Goal: Information Seeking & Learning: Check status

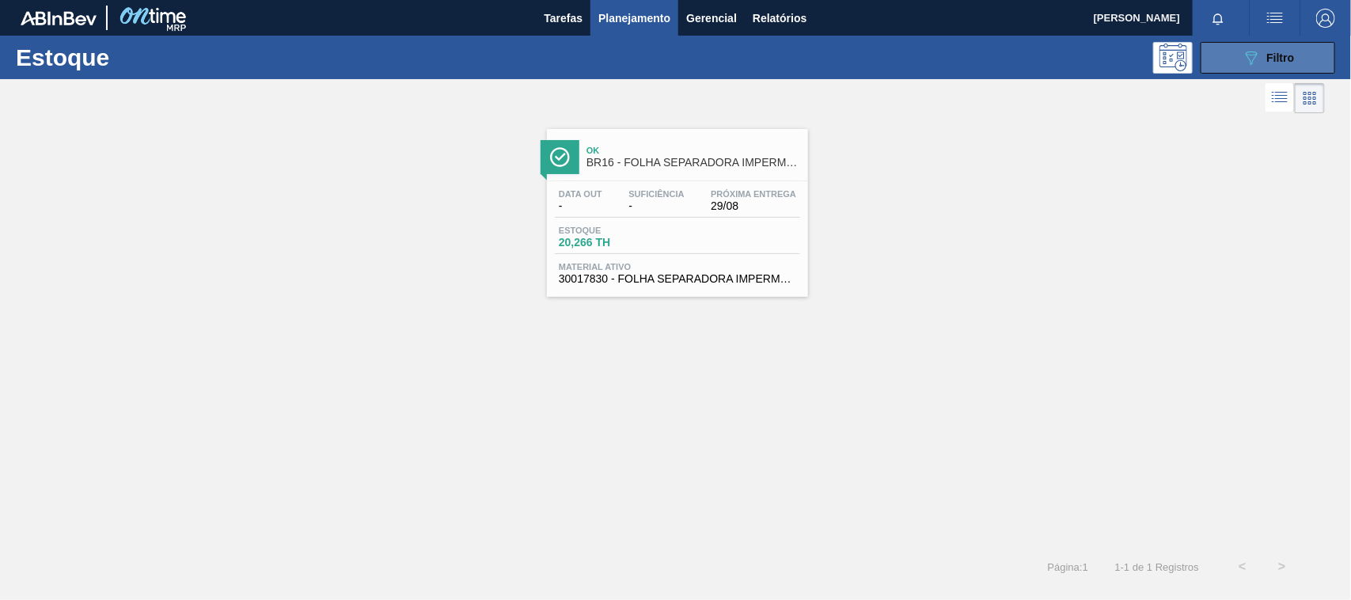
click at [1274, 54] on span "Filtro" at bounding box center [1281, 57] width 28 height 13
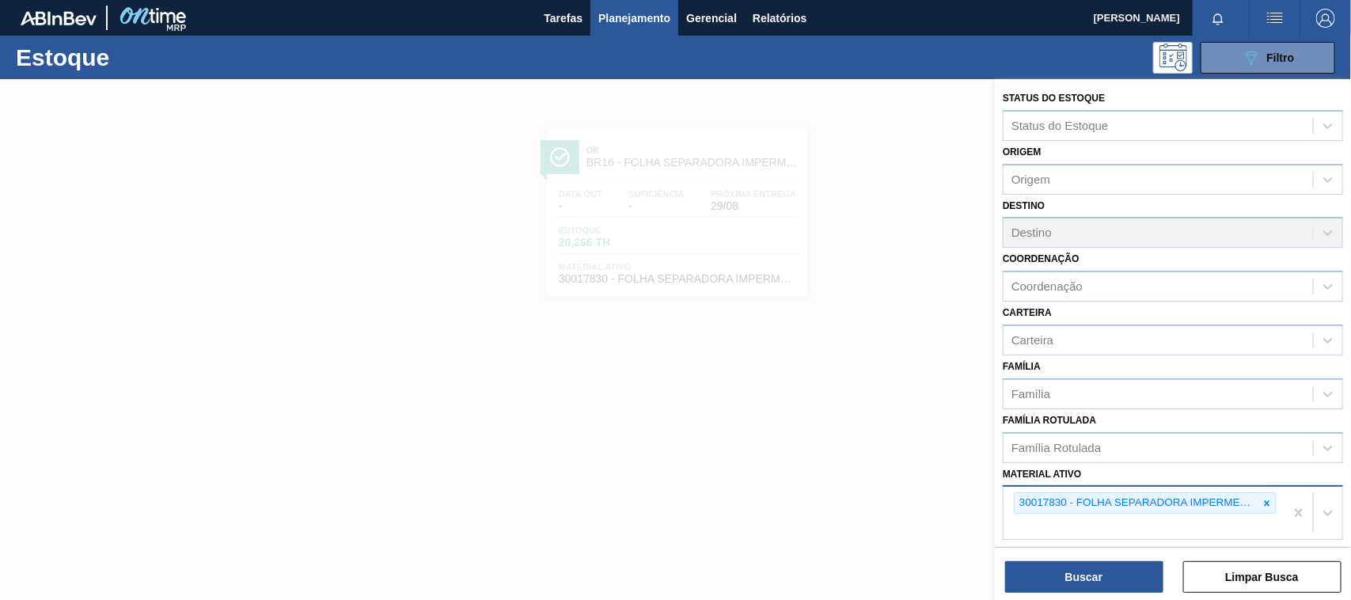
click at [1259, 511] on div "30017830 - FOLHA SEPARADORA IMPERMEAVEL" at bounding box center [1143, 513] width 281 height 52
click at [1262, 505] on div at bounding box center [1266, 503] width 17 height 20
paste ativo "30012510"
type ativo "30012510"
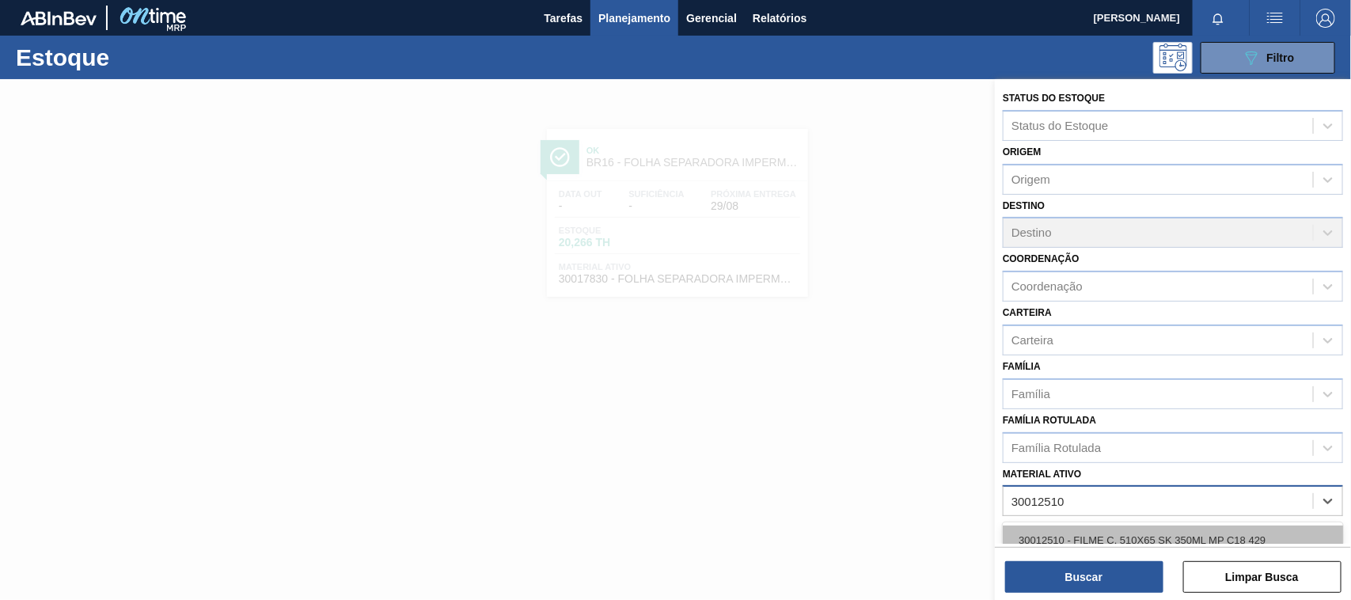
click at [1173, 529] on div "30012510 - FILME C. 510X65 SK 350ML MP C18 429" at bounding box center [1172, 539] width 340 height 29
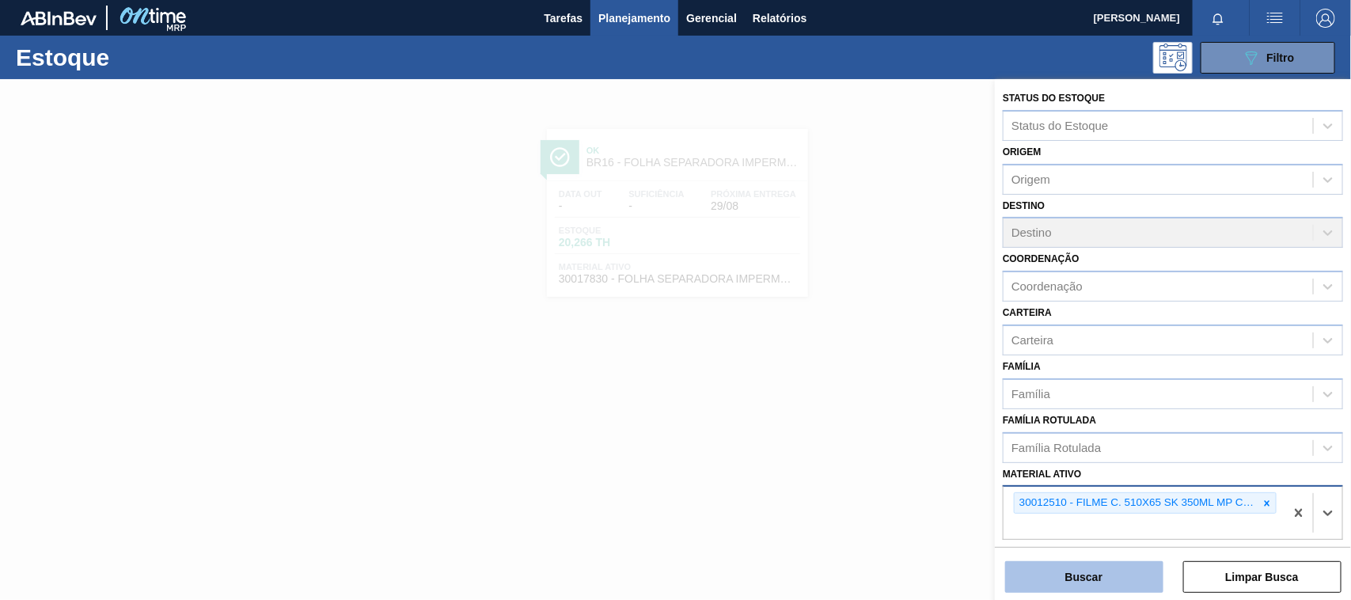
click at [1132, 564] on button "Buscar" at bounding box center [1084, 577] width 158 height 32
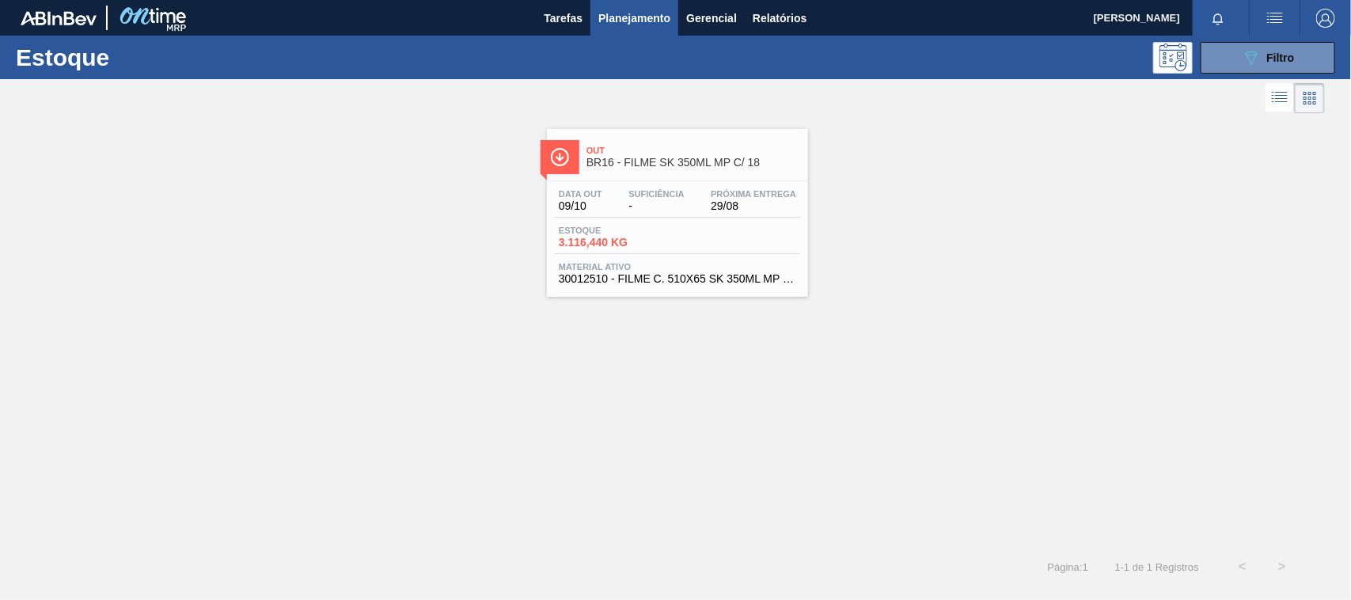
click at [635, 236] on div "Estoque 3.116,440 KG" at bounding box center [614, 236] width 119 height 23
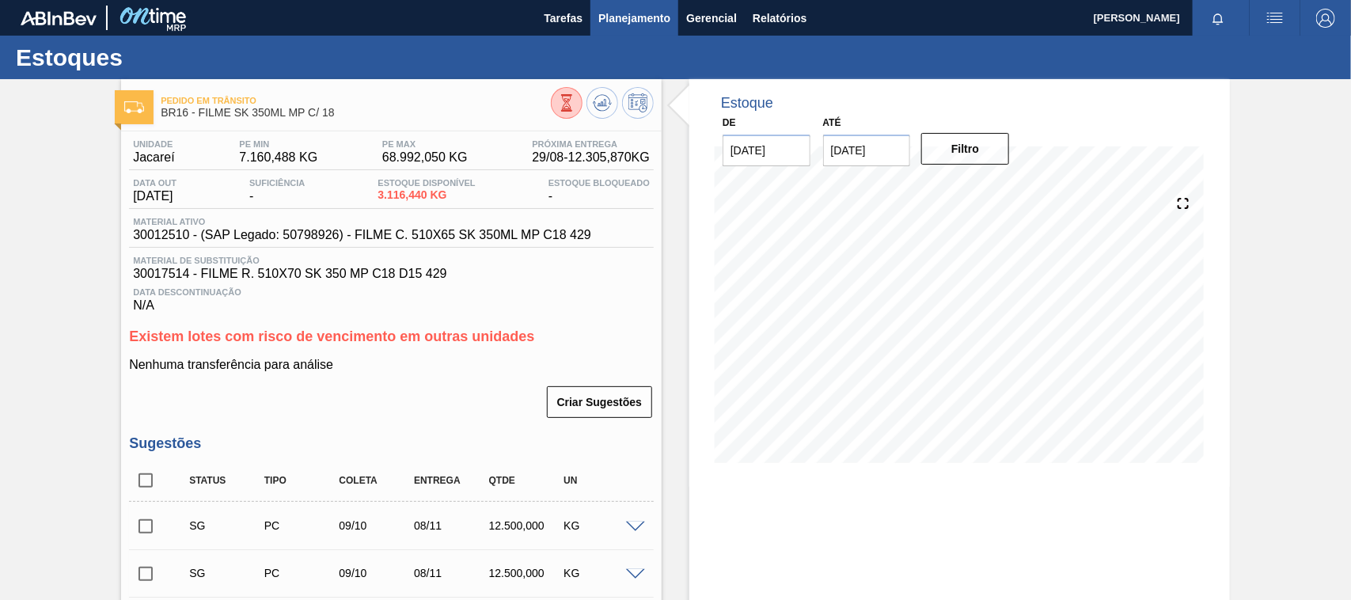
click at [627, 21] on span "Planejamento" at bounding box center [634, 18] width 72 height 19
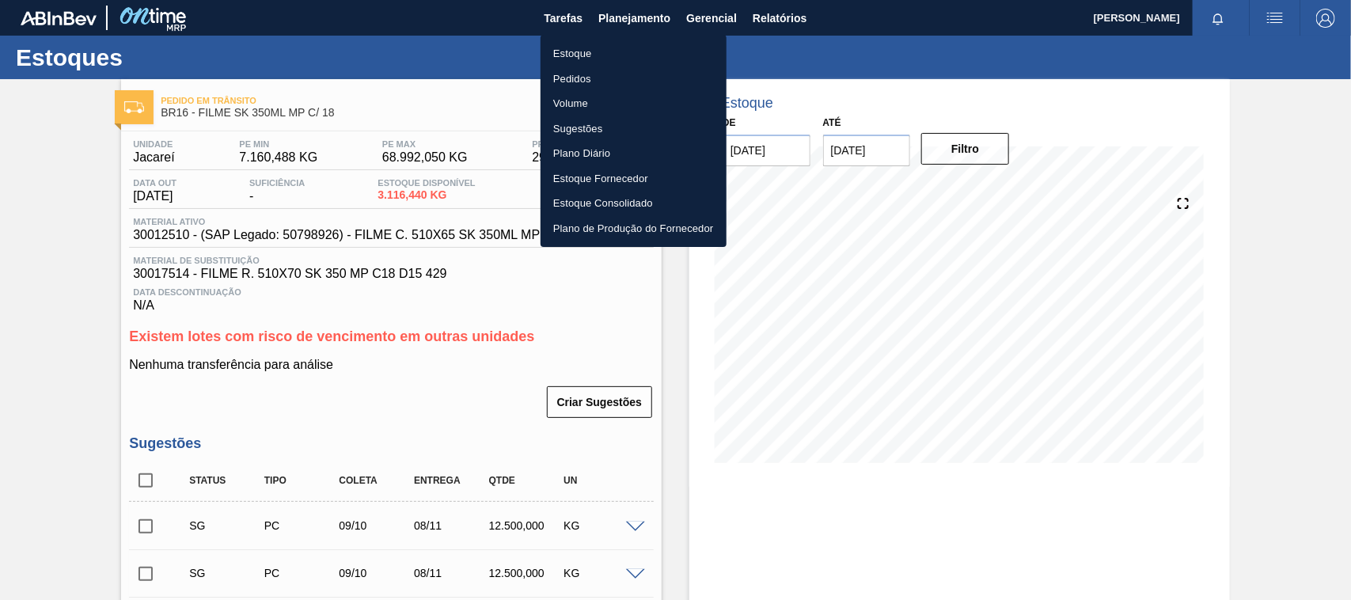
click at [600, 50] on li "Estoque" at bounding box center [633, 53] width 186 height 25
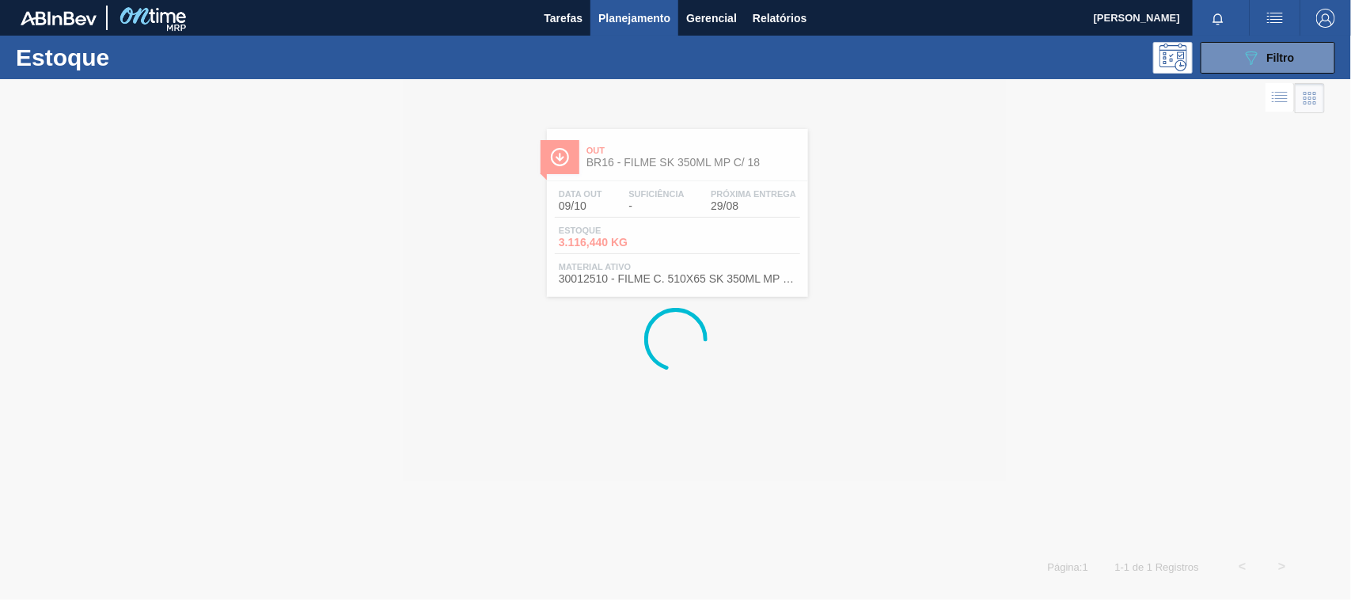
drag, startPoint x: 1250, startPoint y: 58, endPoint x: 1216, endPoint y: 283, distance: 228.0
click at [1250, 58] on icon "089F7B8B-B2A5-4AFE-B5C0-19BA573D28AC" at bounding box center [1250, 57] width 19 height 19
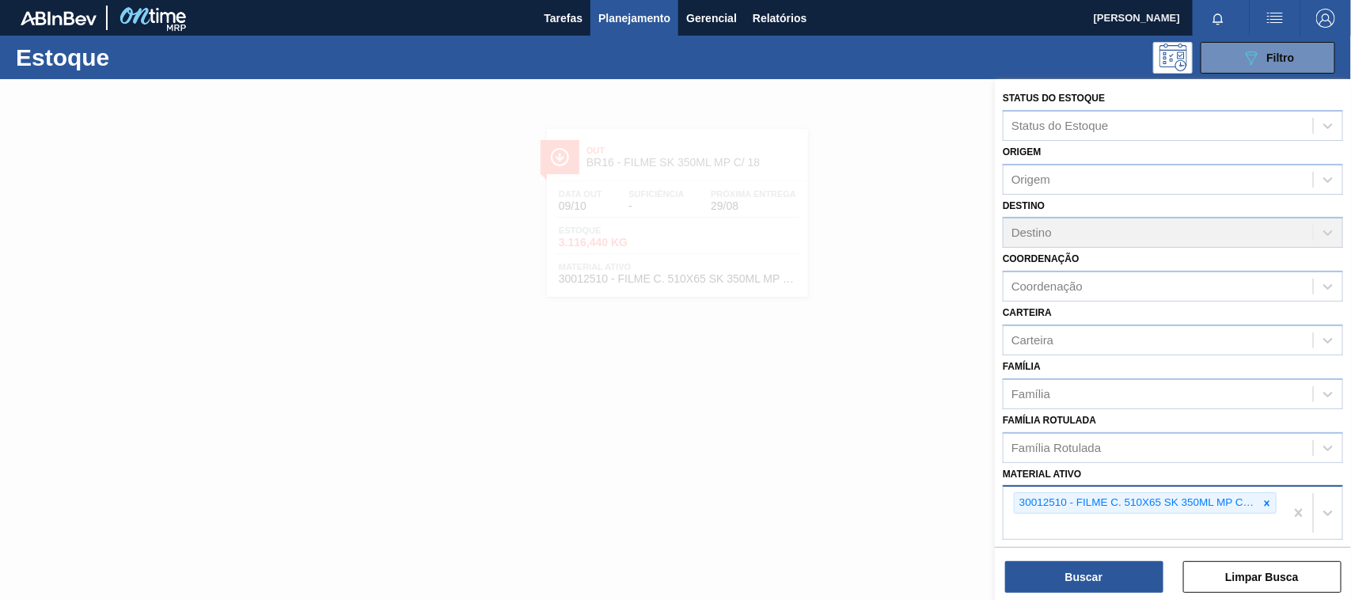
drag, startPoint x: 1267, startPoint y: 501, endPoint x: 1228, endPoint y: 504, distance: 38.9
click at [1266, 500] on icon at bounding box center [1267, 503] width 6 height 6
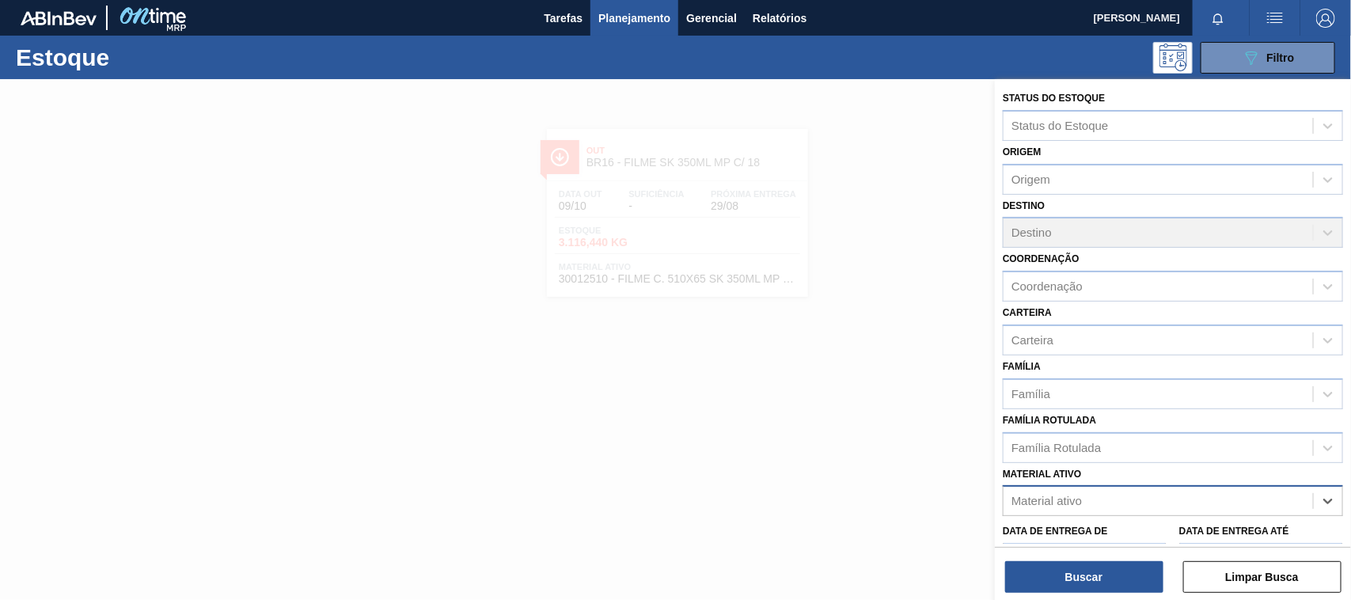
paste ativo "30033729"
type ativo "30033729"
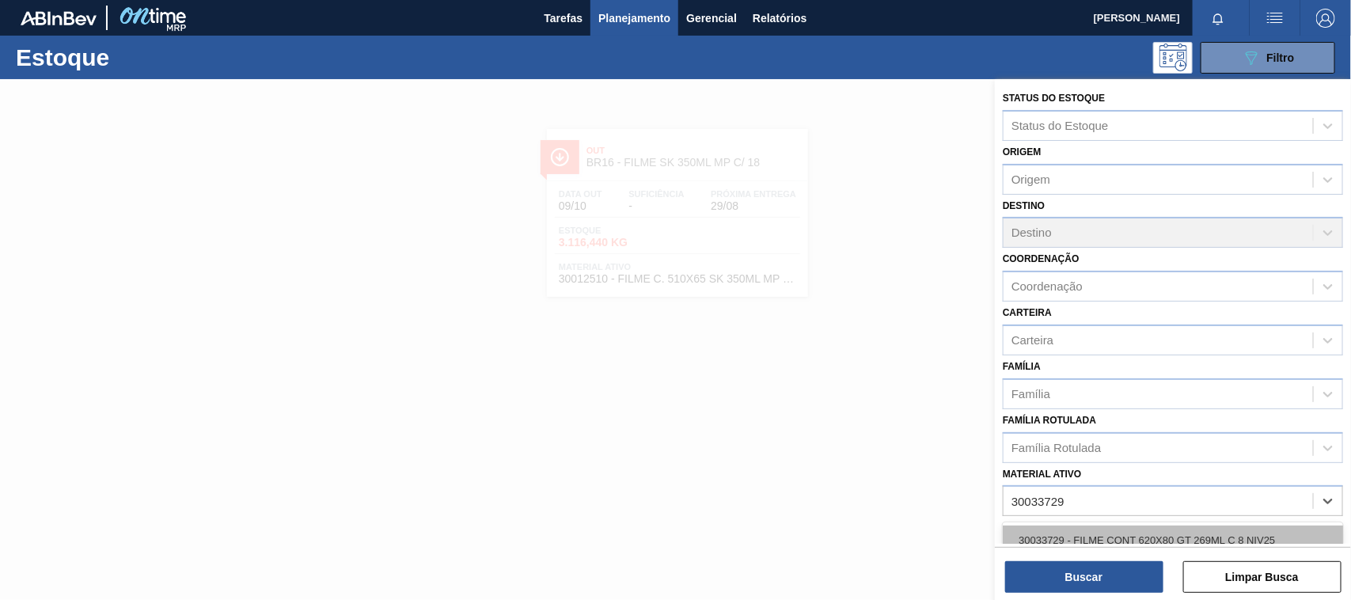
click at [1145, 536] on div "30033729 - FILME CONT 620X80 GT 269ML C 8 NIV25" at bounding box center [1172, 539] width 340 height 29
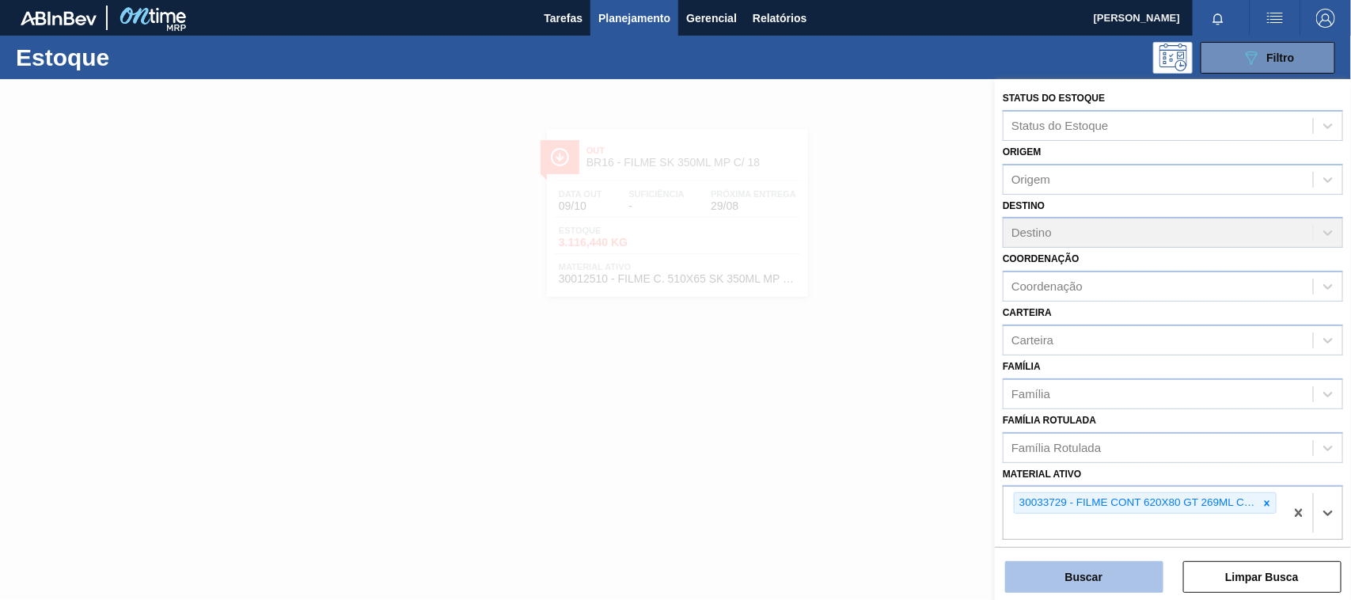
click at [1133, 578] on button "Buscar" at bounding box center [1084, 577] width 158 height 32
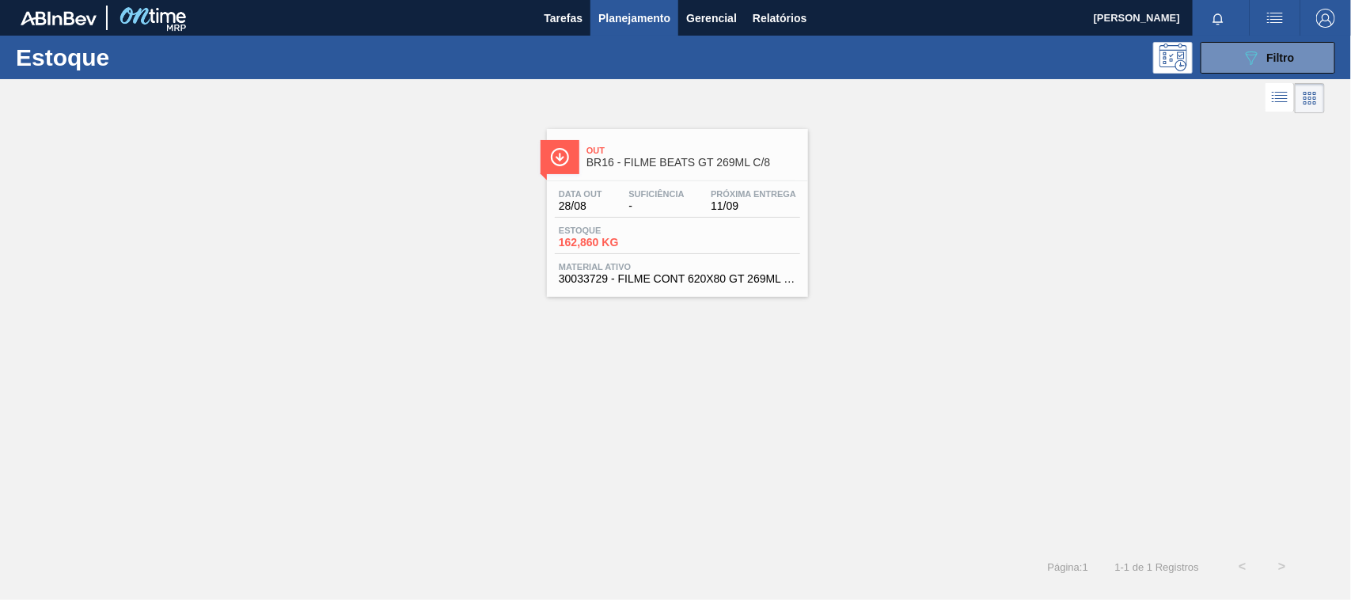
click at [633, 237] on span "162,860 KG" at bounding box center [614, 243] width 111 height 12
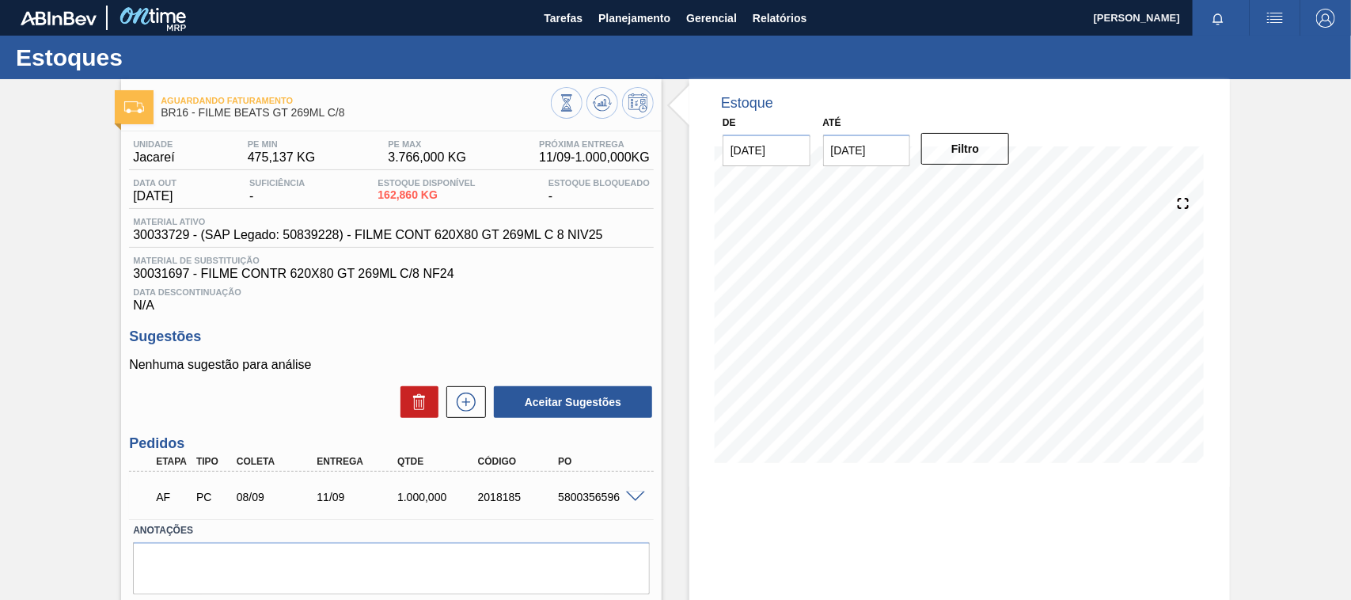
click at [629, 500] on span at bounding box center [635, 497] width 19 height 12
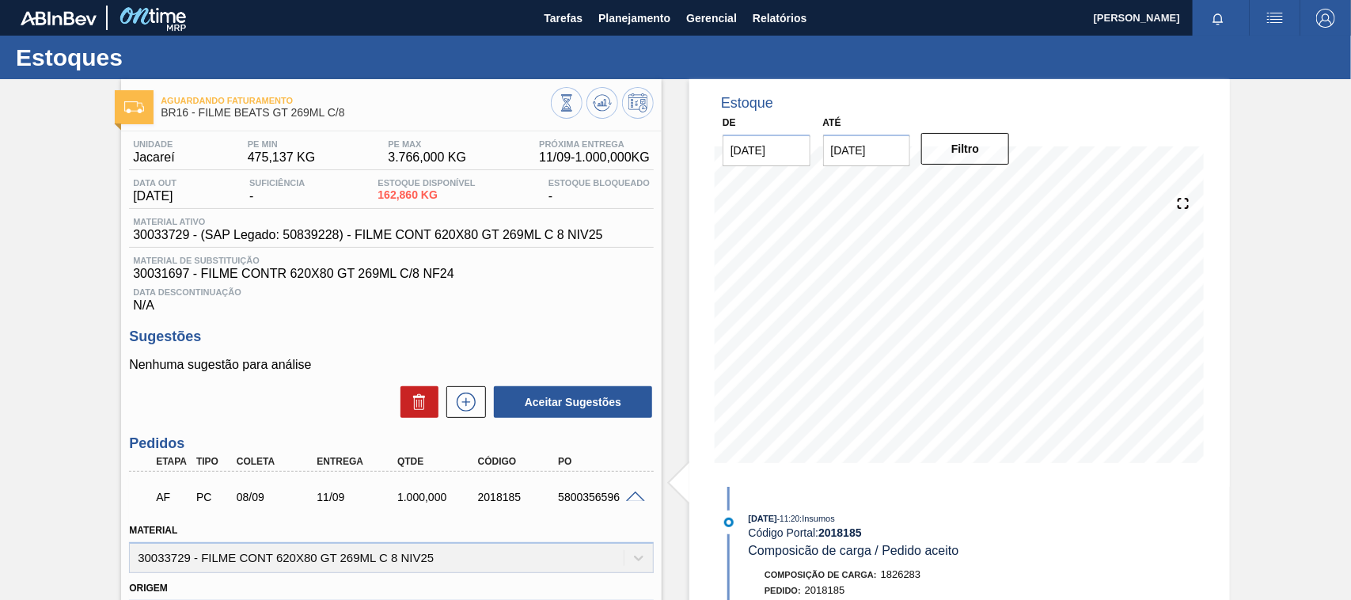
scroll to position [198, 0]
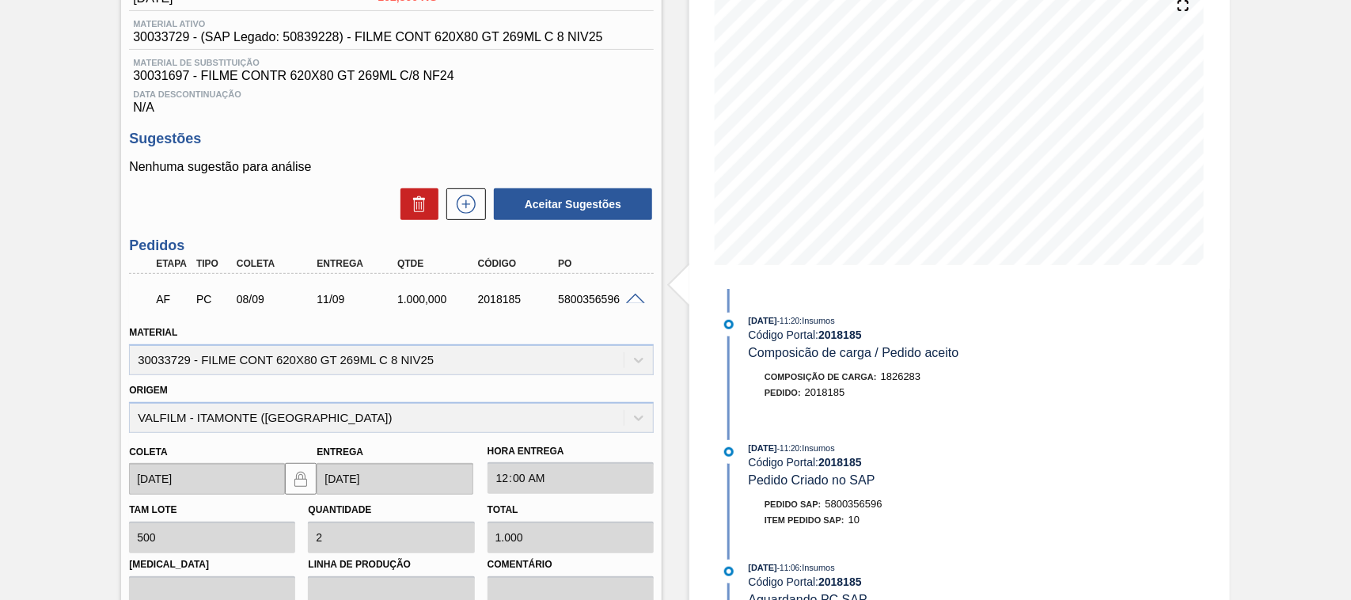
click at [582, 302] on div "5800356596" at bounding box center [598, 299] width 89 height 13
copy div "5800356596"
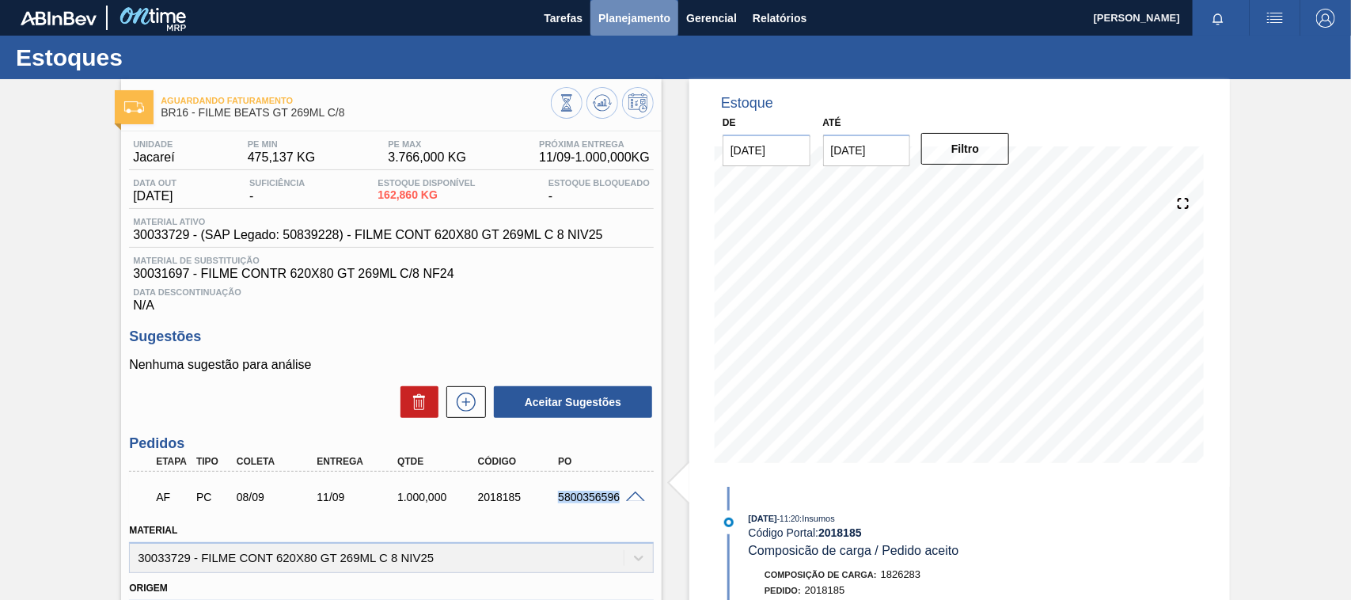
click at [635, 5] on button "Planejamento" at bounding box center [634, 18] width 88 height 36
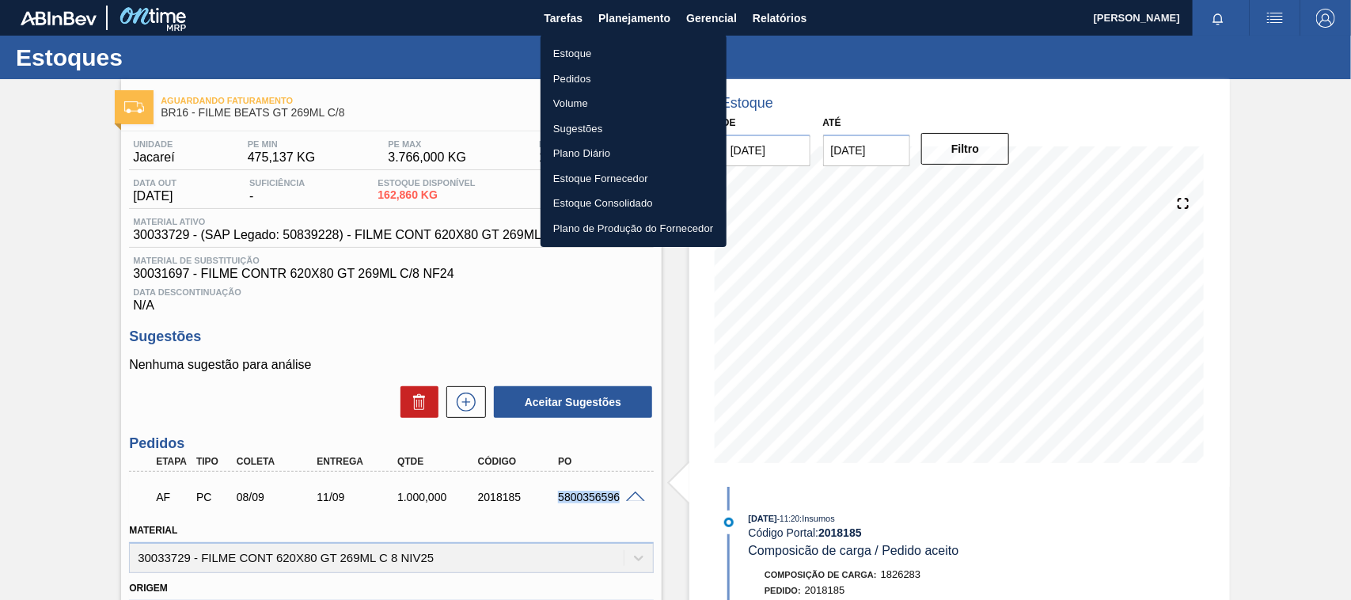
click at [562, 50] on li "Estoque" at bounding box center [633, 53] width 186 height 25
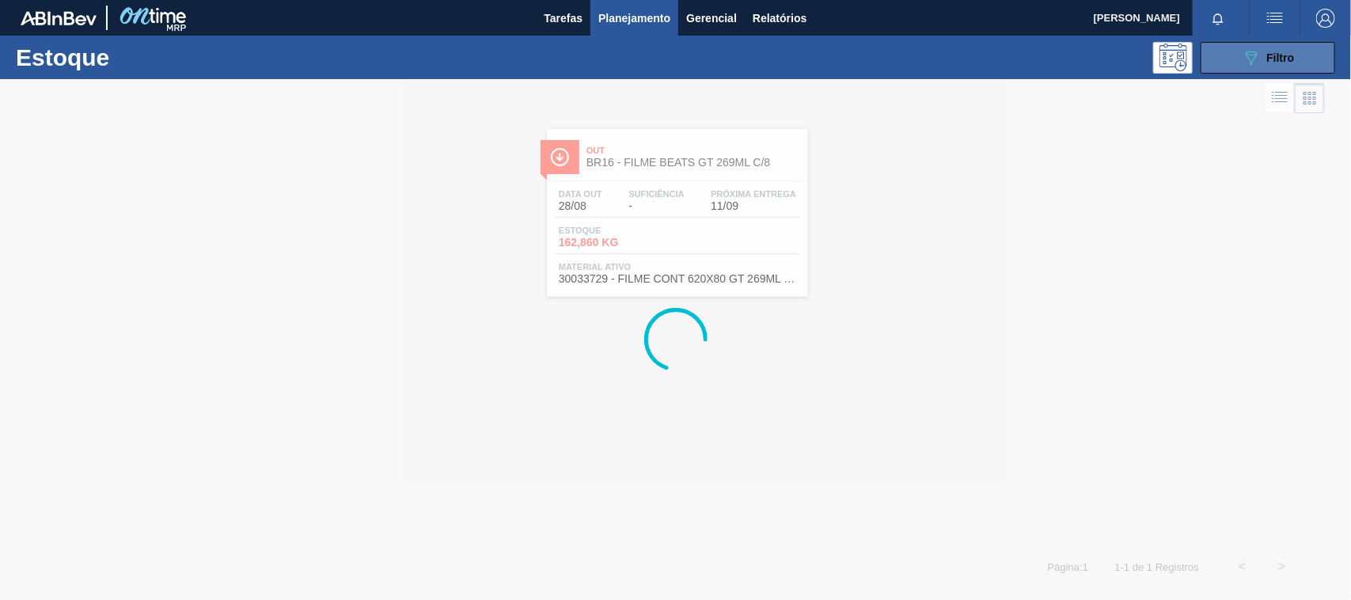
click at [1215, 67] on button "089F7B8B-B2A5-4AFE-B5C0-19BA573D28AC Filtro" at bounding box center [1267, 58] width 135 height 32
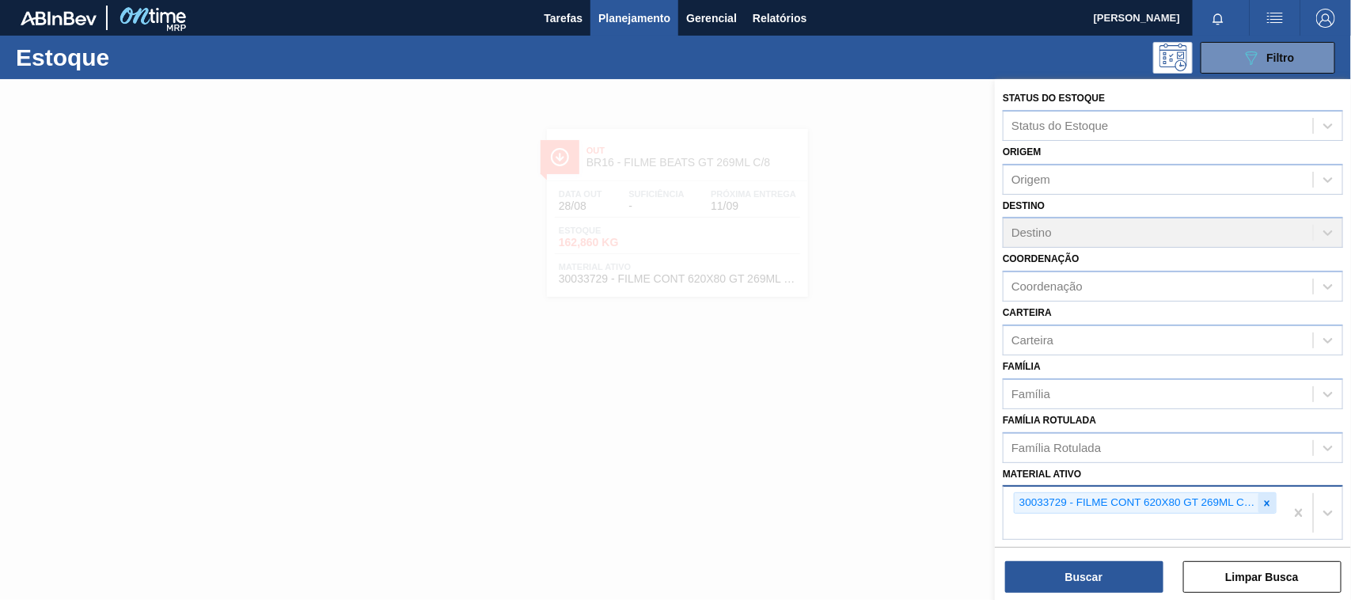
click at [1266, 504] on icon at bounding box center [1266, 503] width 11 height 11
paste ativo "30034180"
type ativo "30034180"
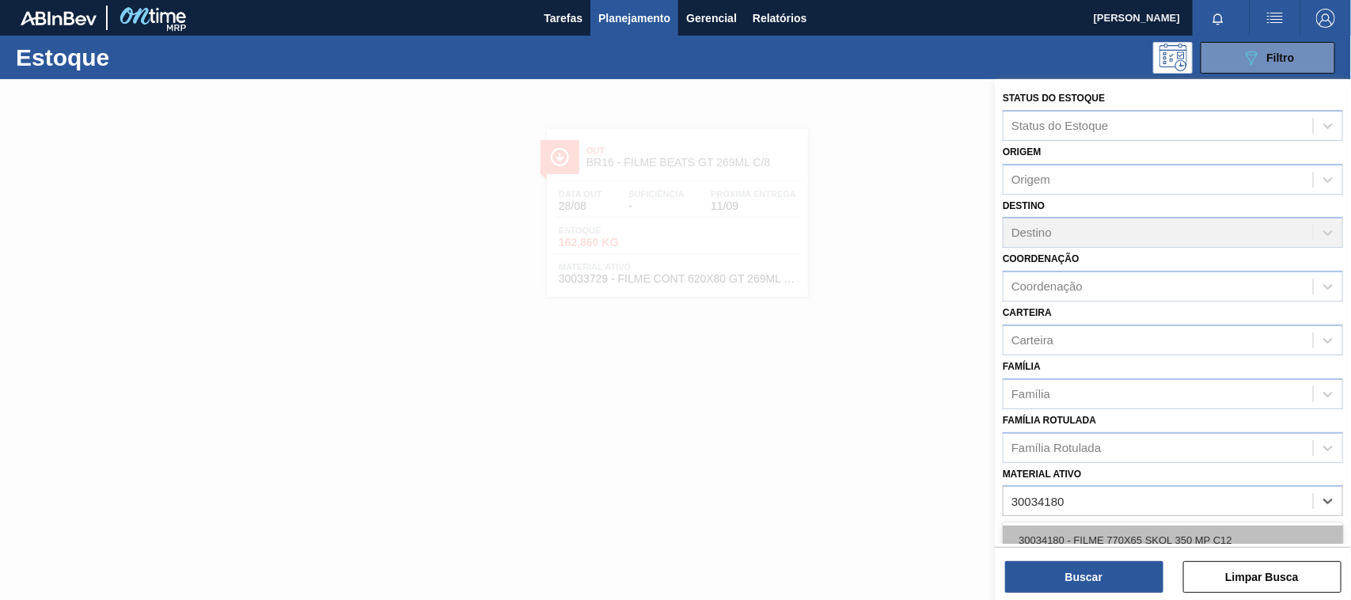
click at [1155, 525] on div "30034180 - FILME 770X65 SKOL 350 MP C12" at bounding box center [1172, 539] width 340 height 29
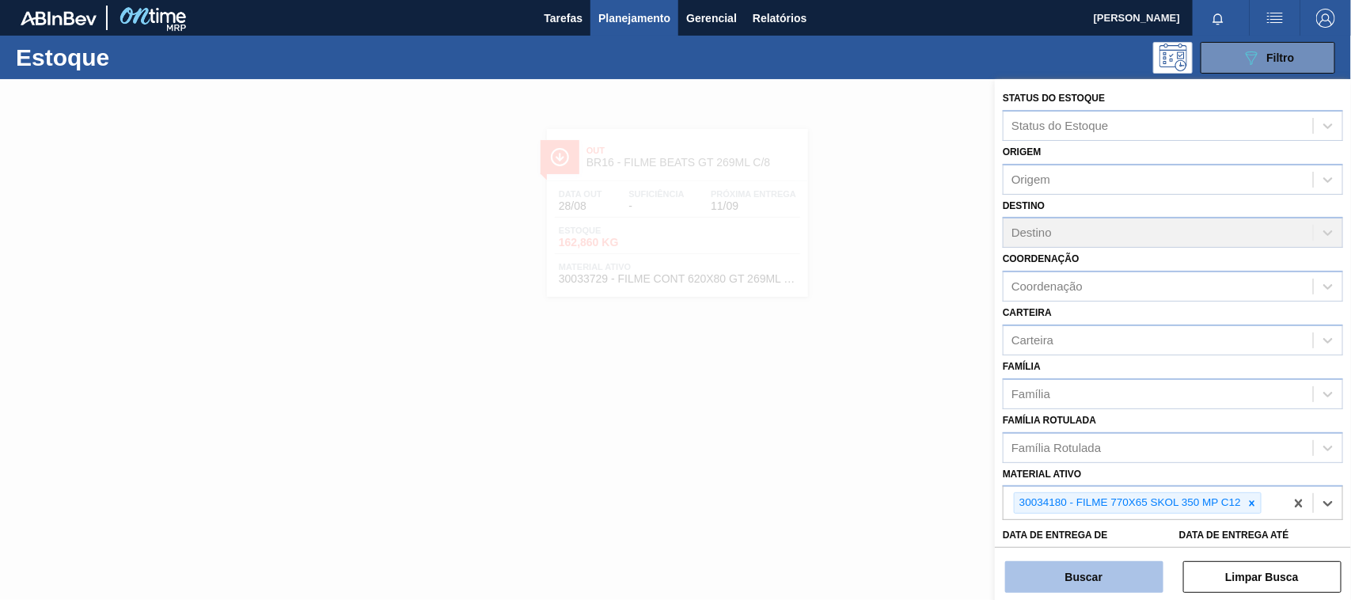
click at [1121, 563] on button "Buscar" at bounding box center [1084, 577] width 158 height 32
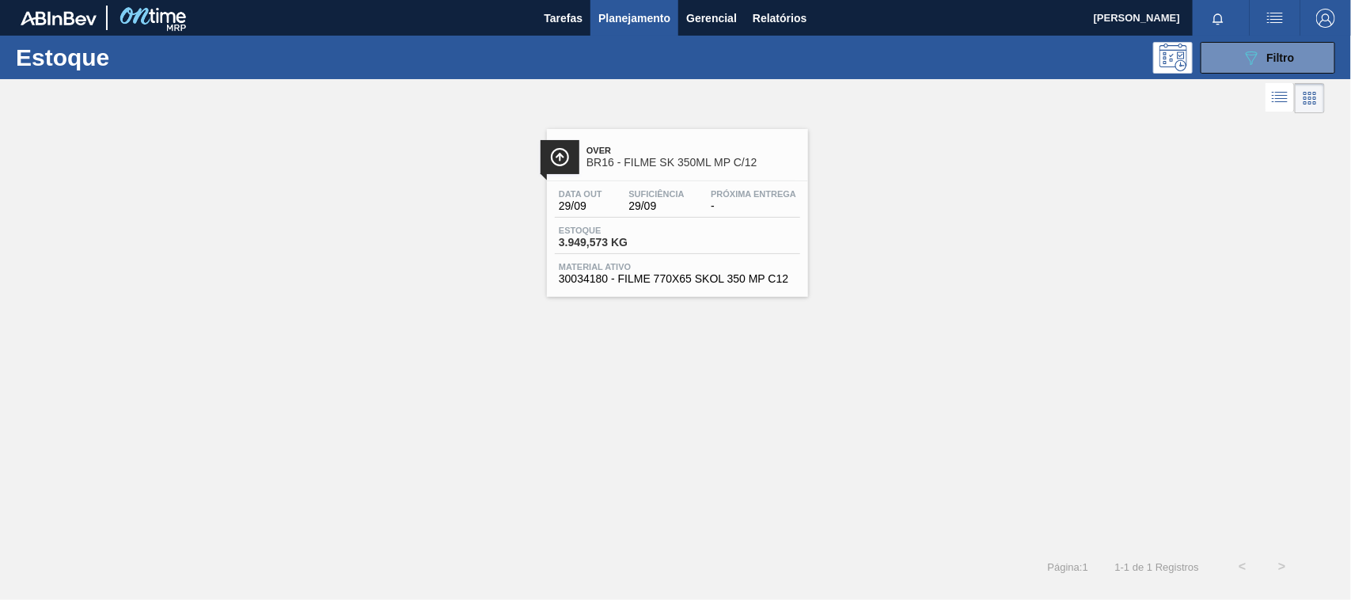
click at [780, 243] on div "Estoque 3.949,573 KG" at bounding box center [677, 239] width 245 height 28
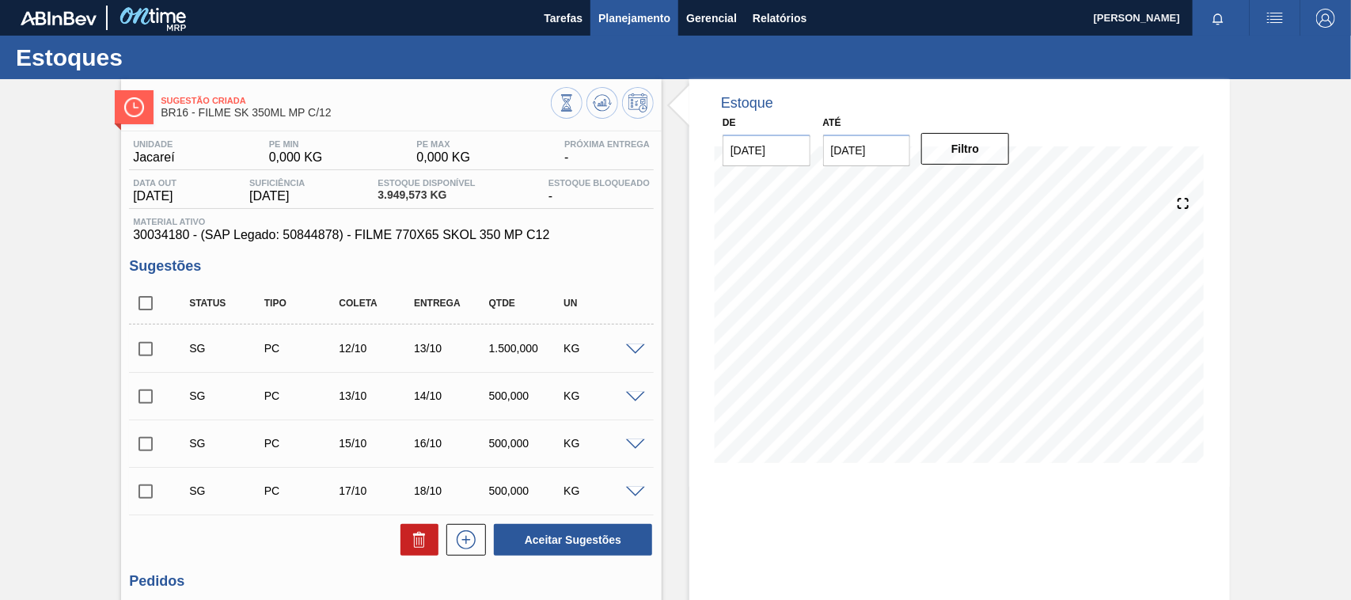
click at [675, 9] on button "Planejamento" at bounding box center [634, 18] width 88 height 36
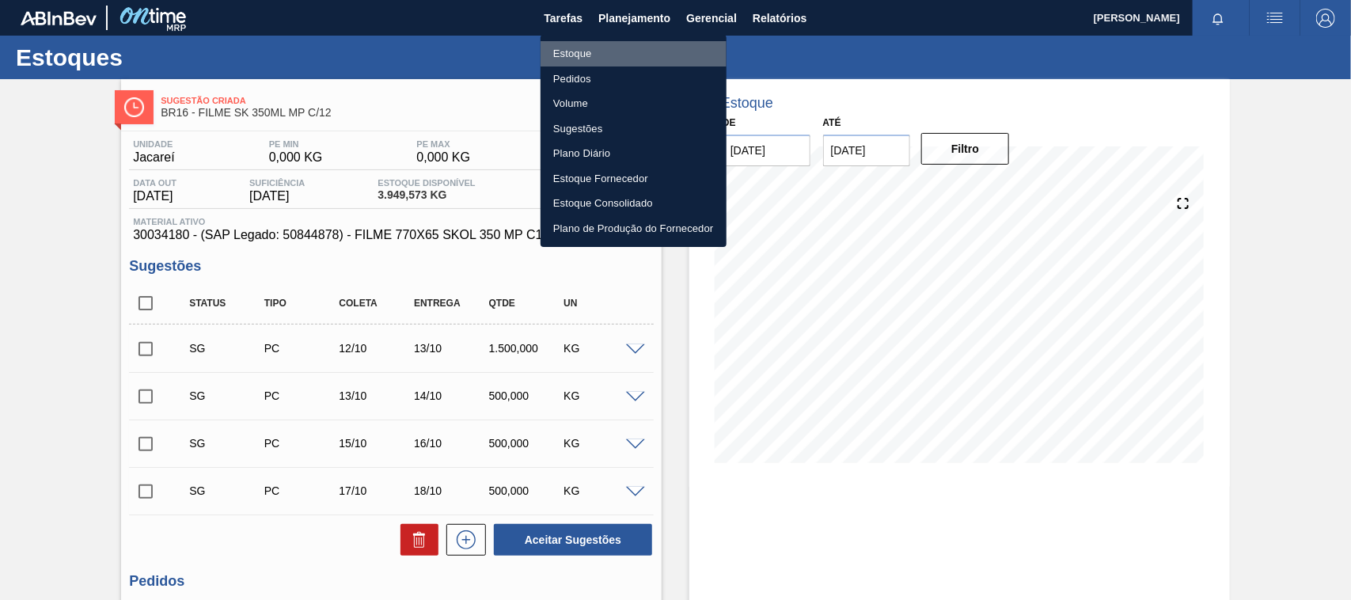
click at [613, 55] on li "Estoque" at bounding box center [633, 53] width 186 height 25
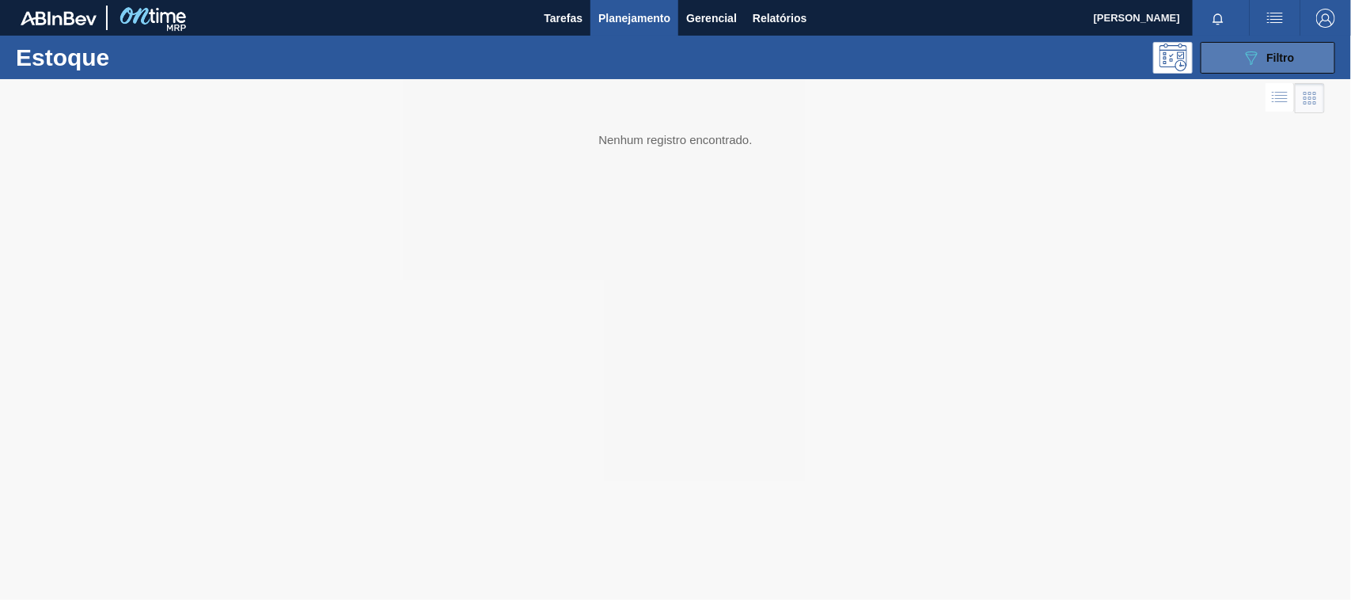
click at [1259, 68] on button "089F7B8B-B2A5-4AFE-B5C0-19BA573D28AC Filtro" at bounding box center [1267, 58] width 135 height 32
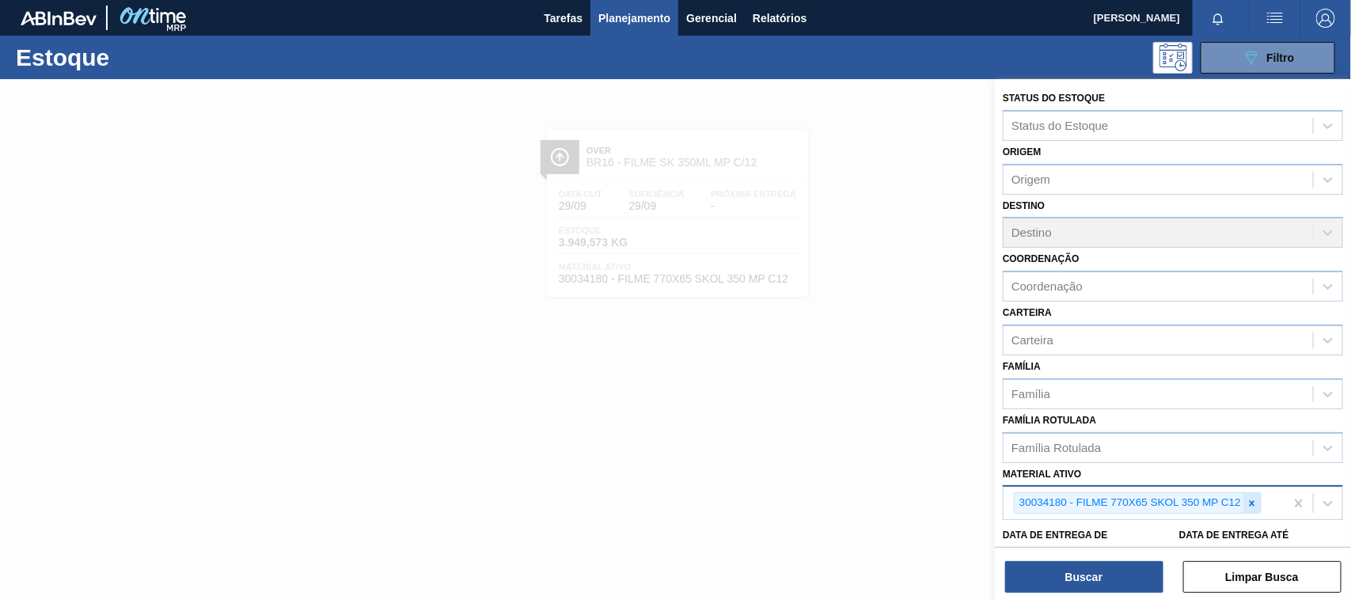
click at [1255, 508] on div at bounding box center [1251, 503] width 17 height 20
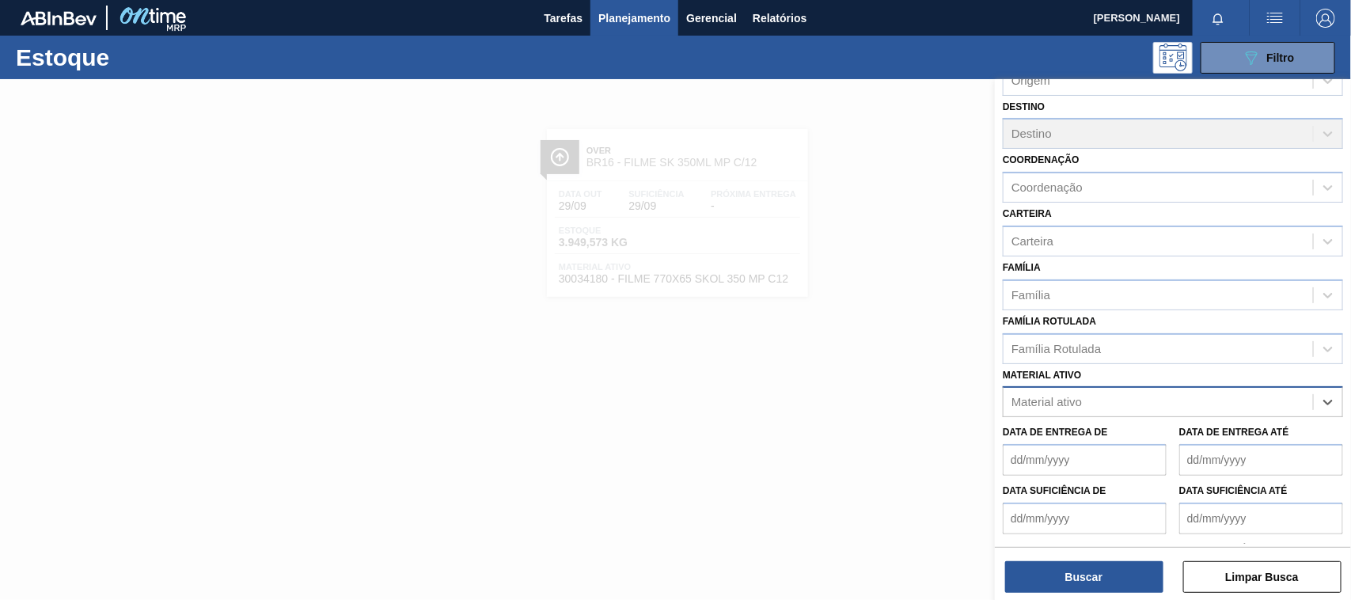
scroll to position [152, 0]
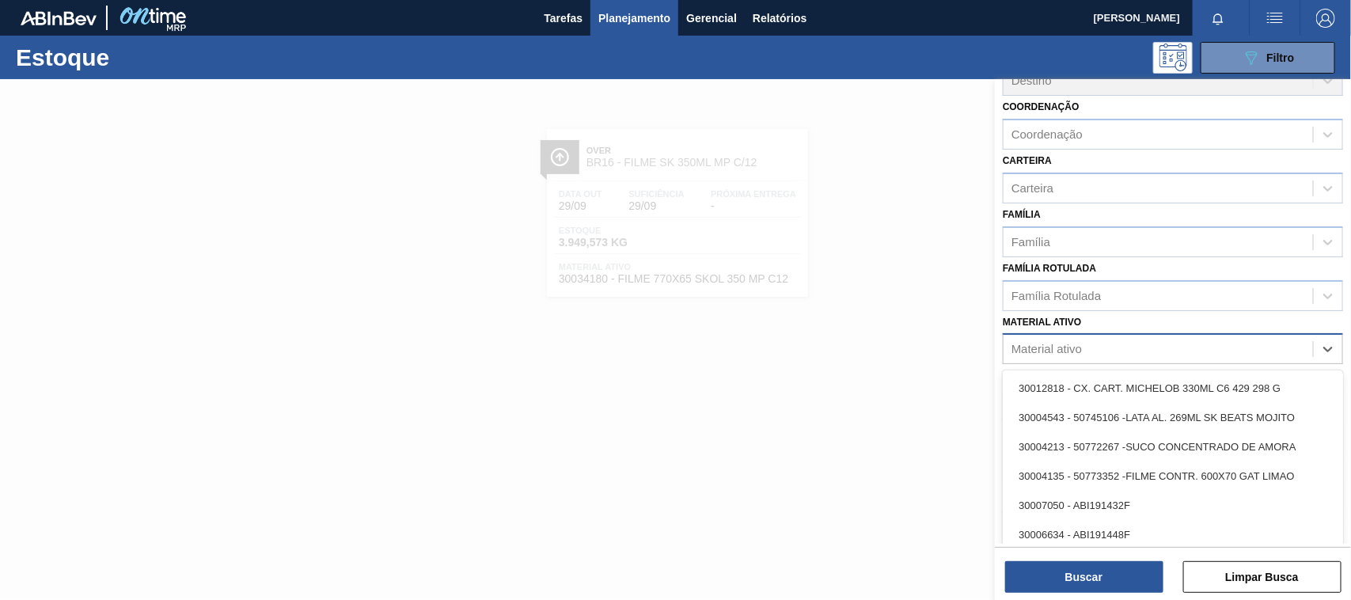
click at [1047, 348] on div "Material ativo" at bounding box center [1046, 349] width 70 height 13
paste ativo "30012510"
type ativo "30012510"
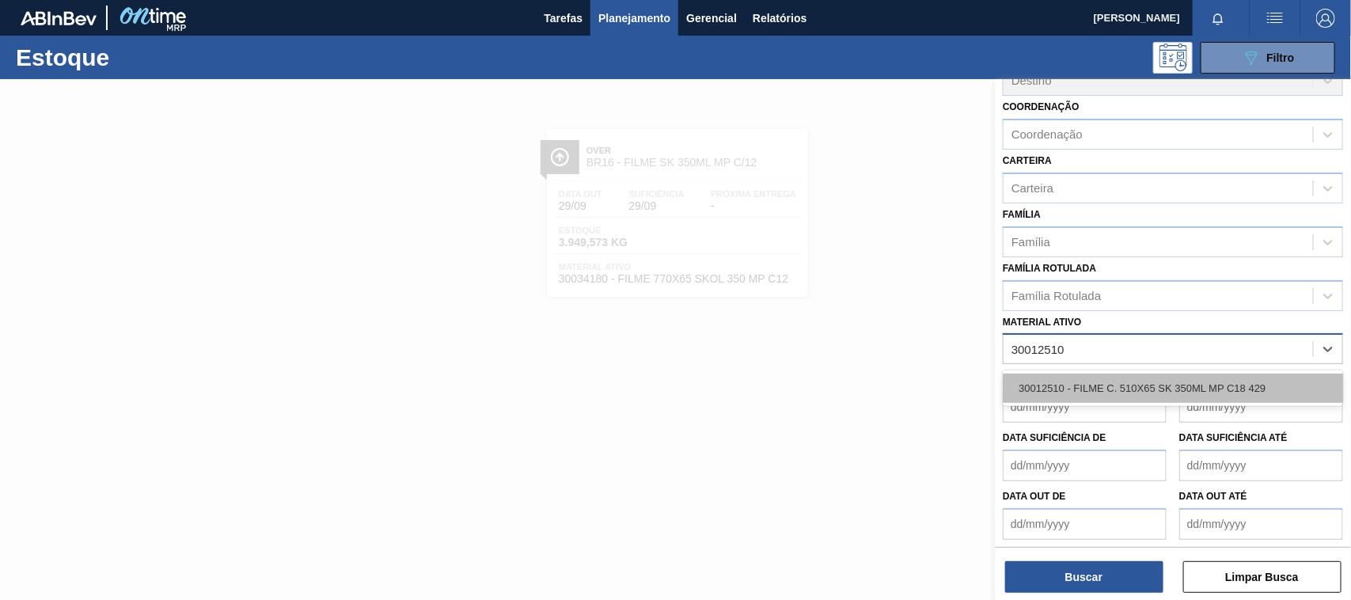
click at [1068, 373] on div "30012510 - FILME C. 510X65 SK 350ML MP C18 429" at bounding box center [1172, 387] width 340 height 29
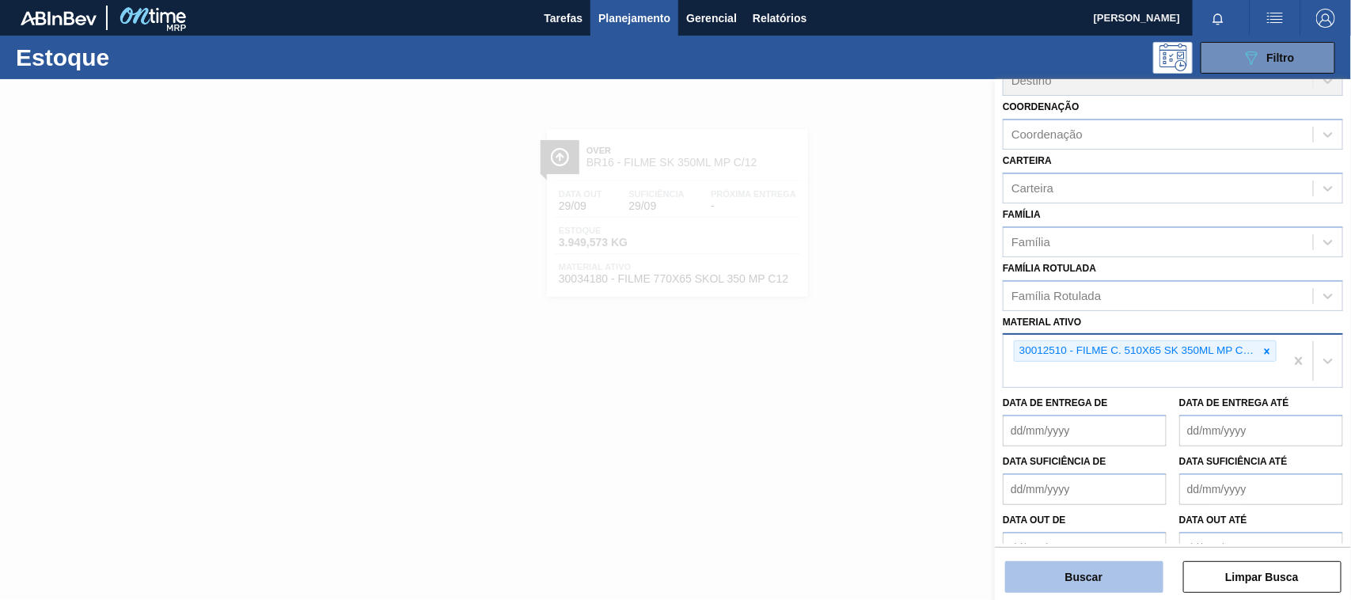
click at [1093, 564] on button "Buscar" at bounding box center [1084, 577] width 158 height 32
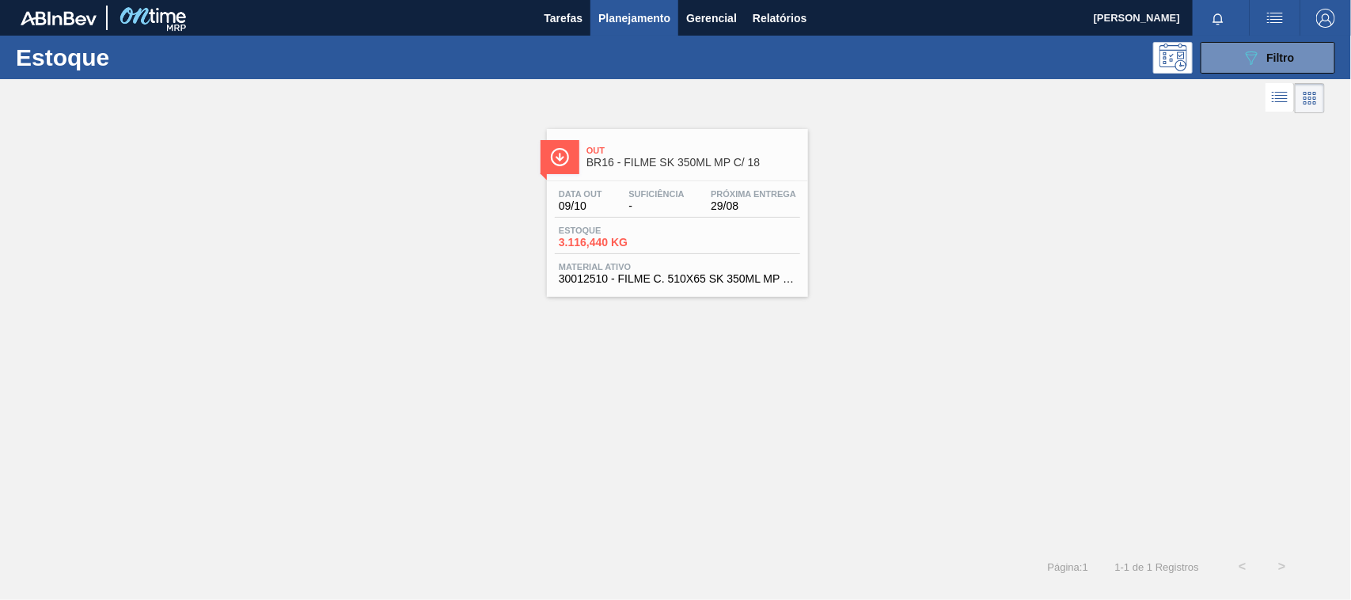
click at [736, 254] on div "Estoque 3.116,440 KG" at bounding box center [677, 239] width 245 height 28
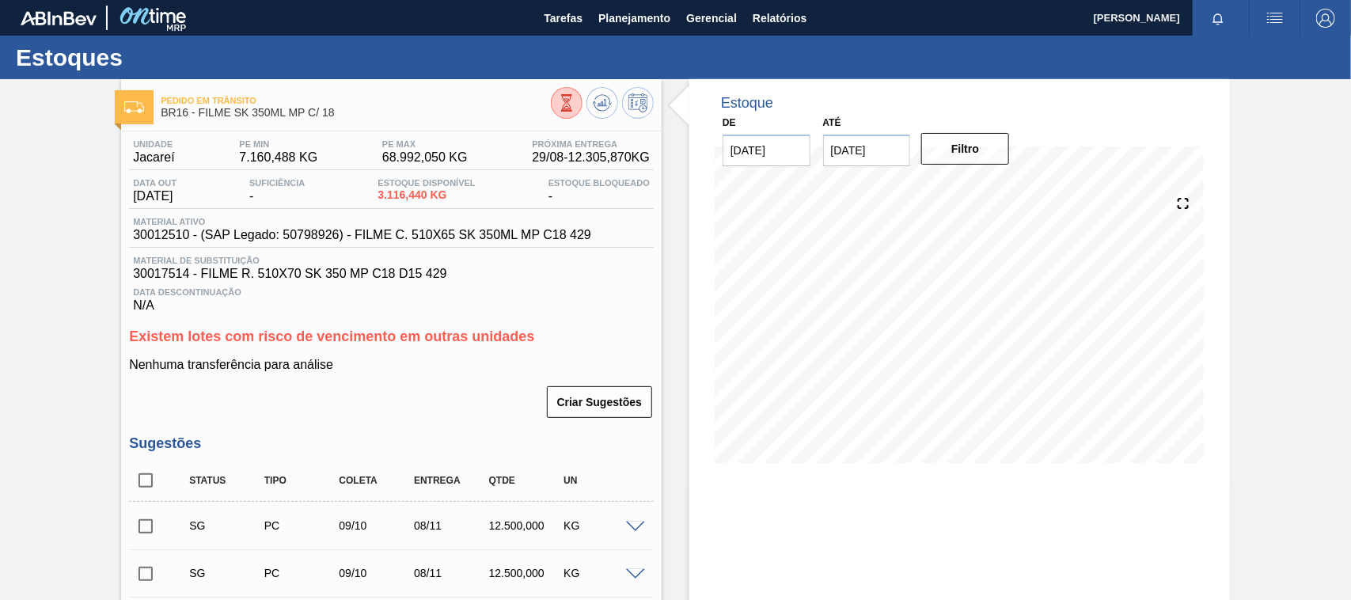
scroll to position [414, 0]
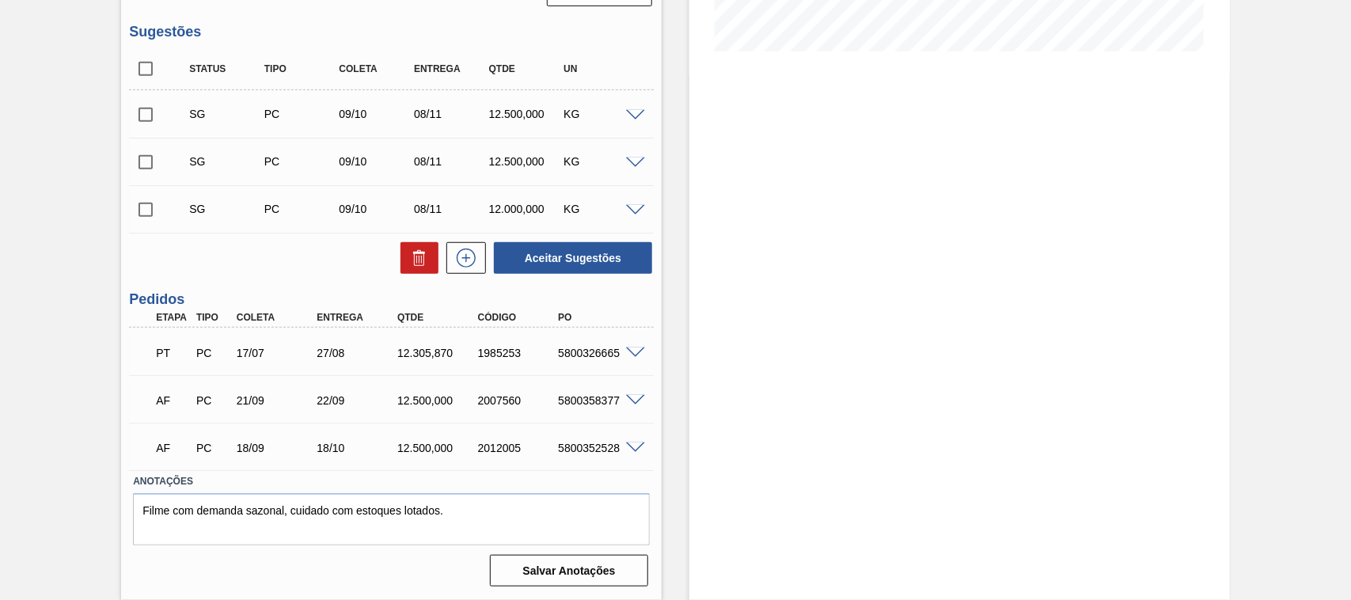
click at [597, 350] on div "5800326665" at bounding box center [598, 353] width 89 height 13
copy div "5800326665"
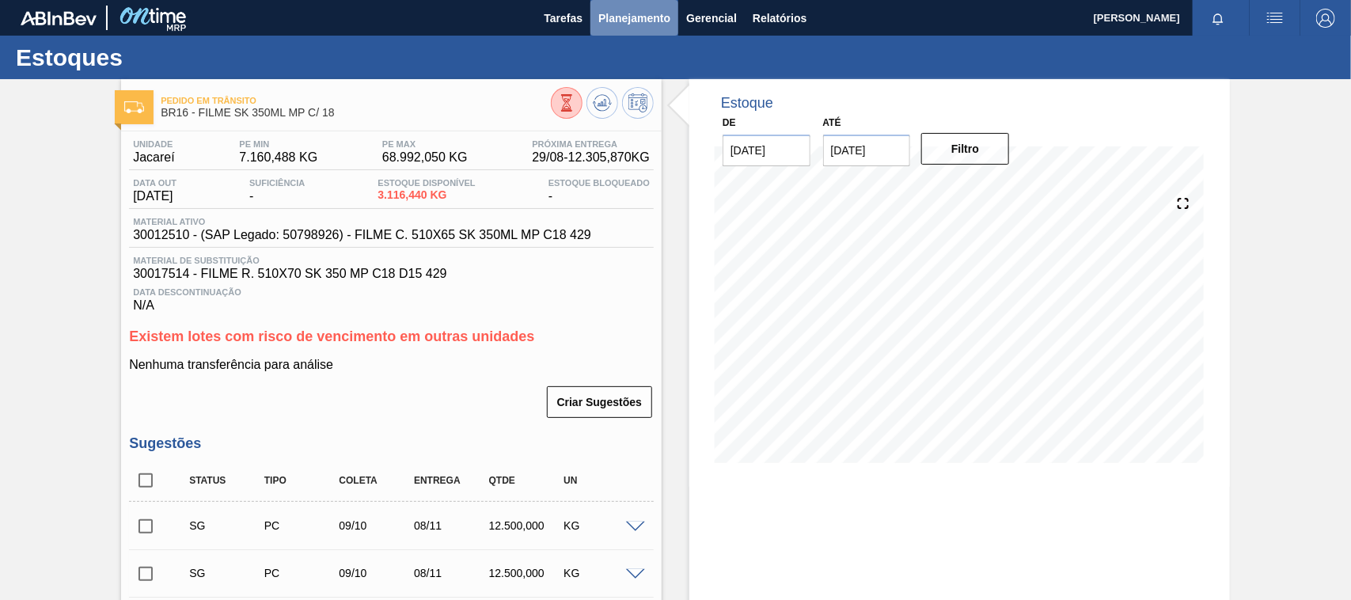
click at [638, 13] on span "Planejamento" at bounding box center [634, 18] width 72 height 19
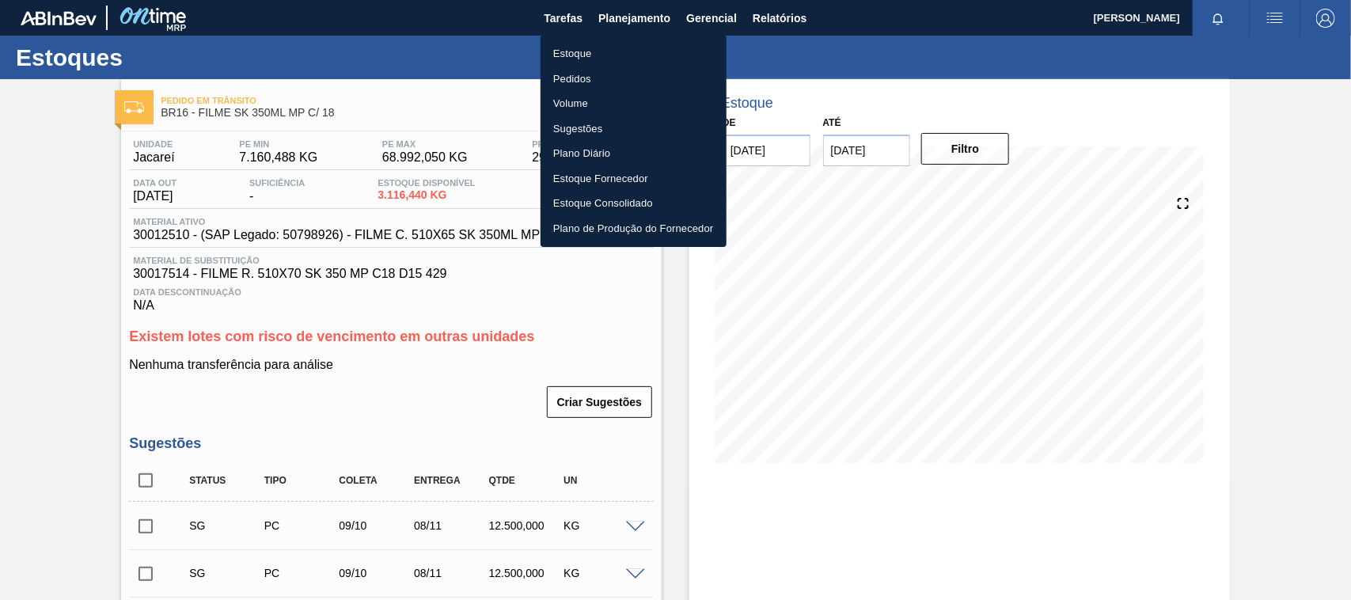
click at [566, 54] on li "Estoque" at bounding box center [633, 53] width 186 height 25
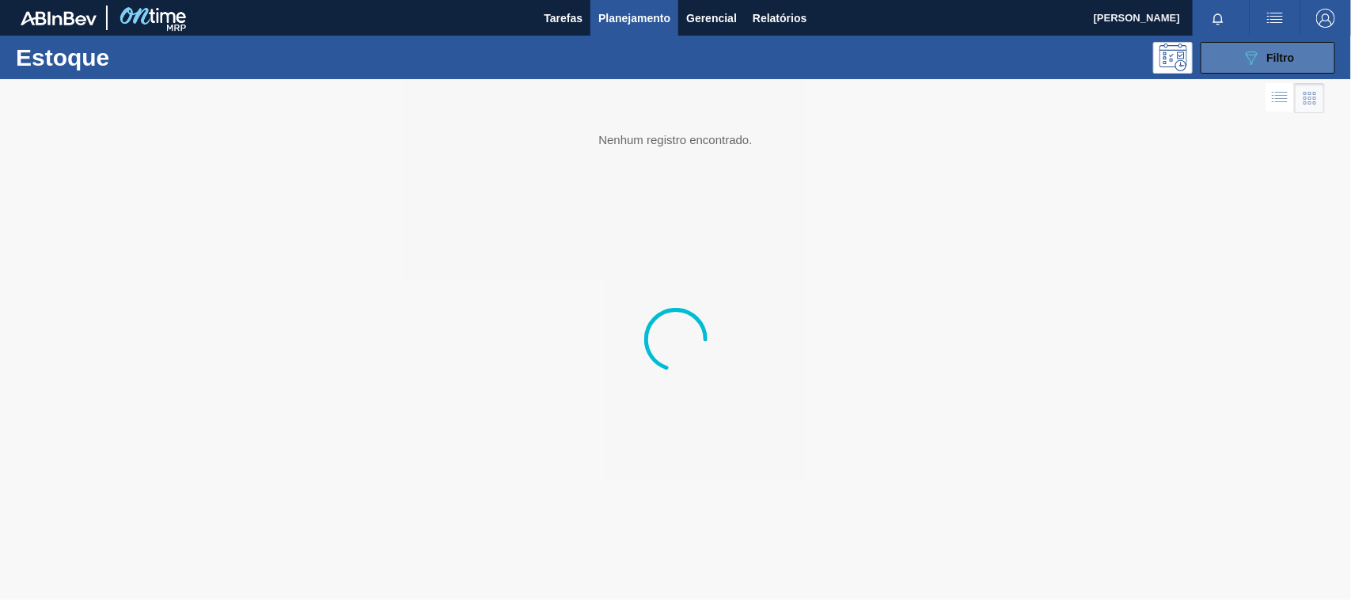
click at [1255, 54] on icon at bounding box center [1251, 57] width 12 height 13
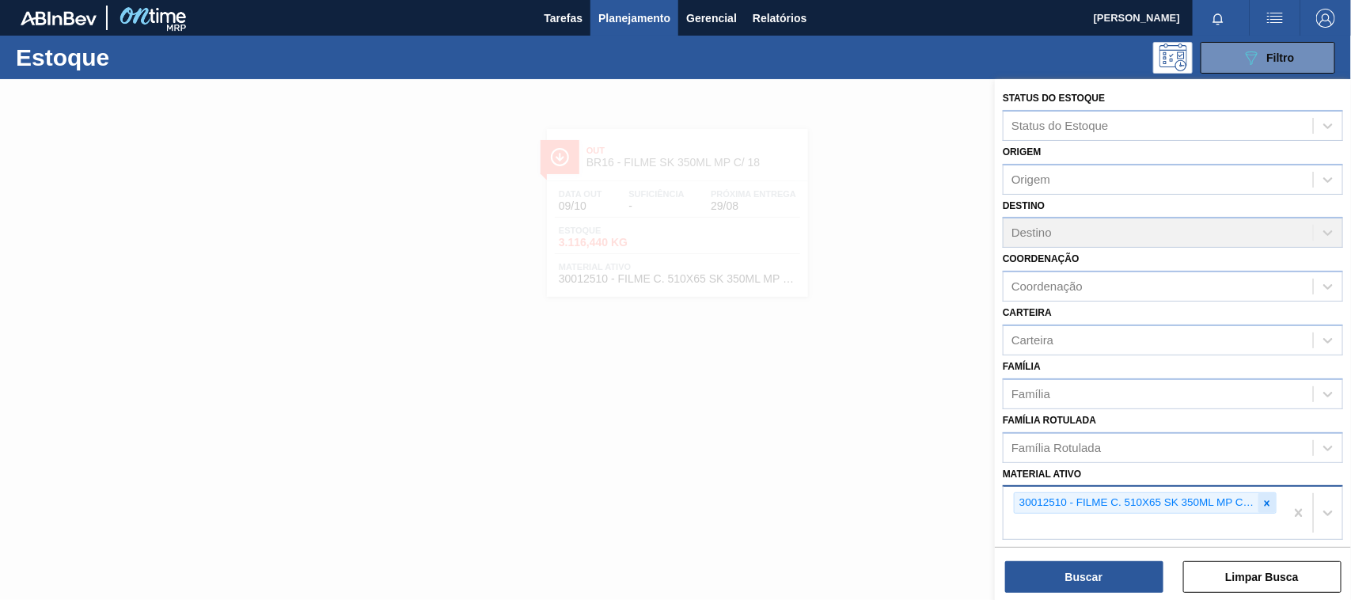
click at [1264, 508] on div at bounding box center [1266, 503] width 17 height 20
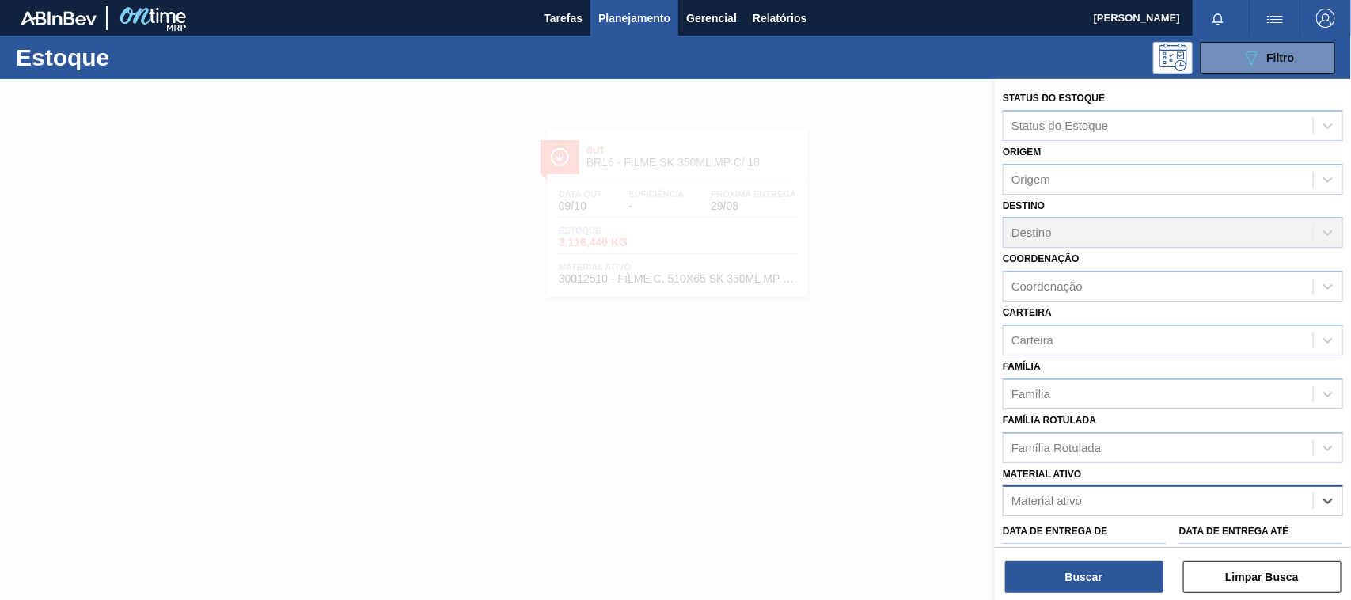
paste ativo "30012739"
type ativo "30012739"
click at [1149, 520] on div "Data de Entrega de" at bounding box center [1084, 547] width 164 height 55
click at [1125, 493] on div "Material ativo" at bounding box center [1157, 501] width 309 height 23
paste ativo "30012739"
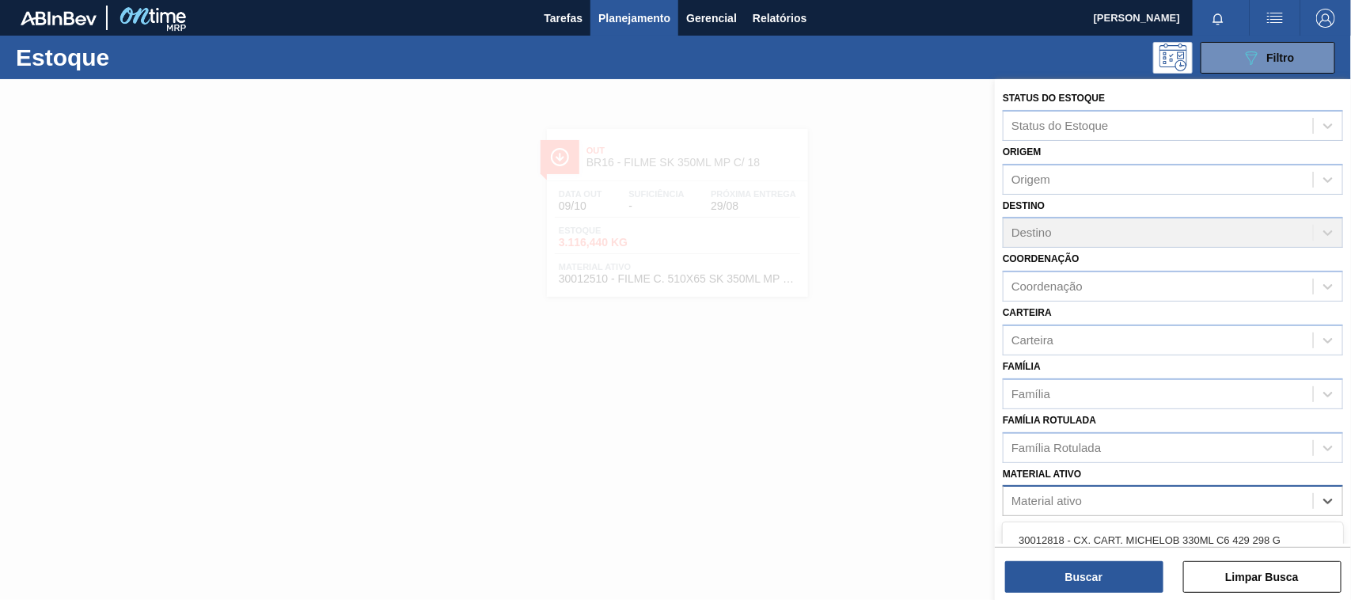
type ativo "30012739"
click at [1097, 525] on div "30012739 - CX. PAP. ORIG 300ML WA 300ML PROP 429" at bounding box center [1172, 539] width 340 height 29
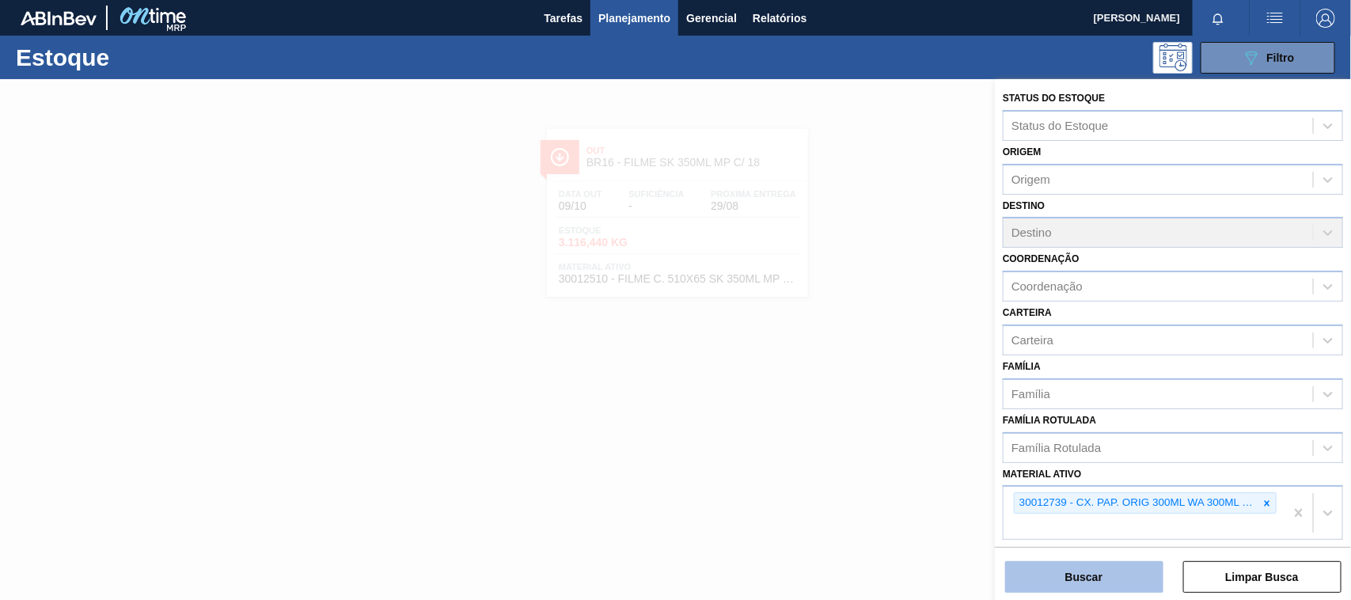
click at [1100, 566] on button "Buscar" at bounding box center [1084, 577] width 158 height 32
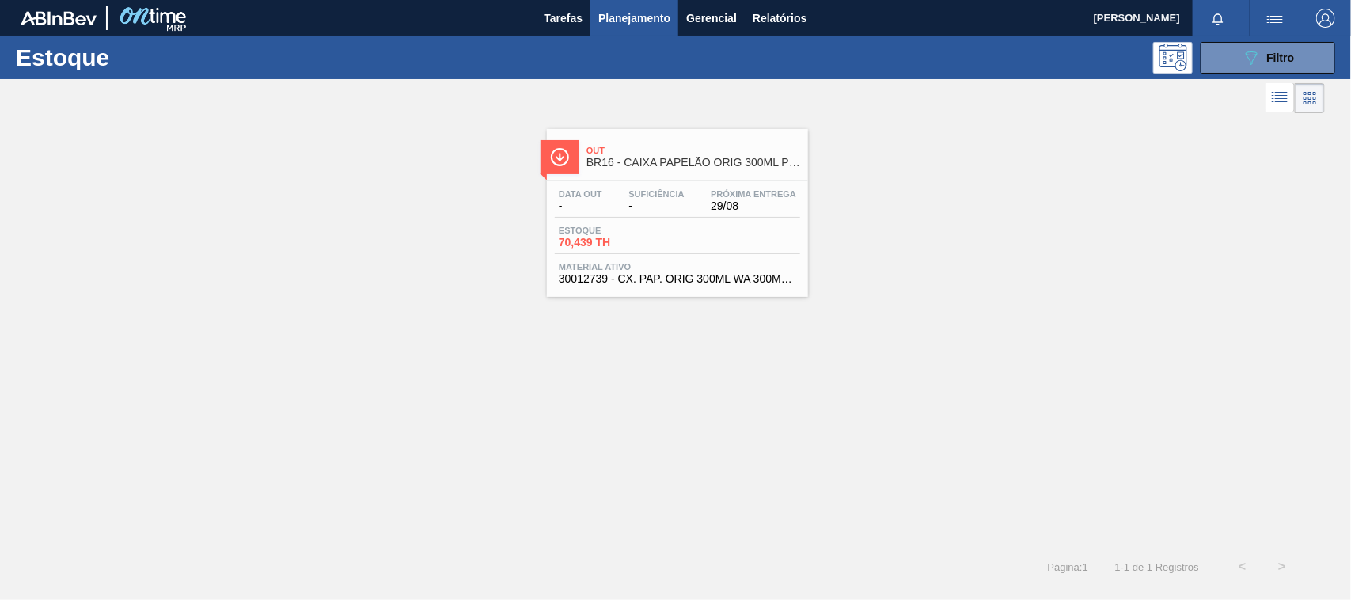
click at [736, 202] on span "29/08" at bounding box center [752, 206] width 85 height 12
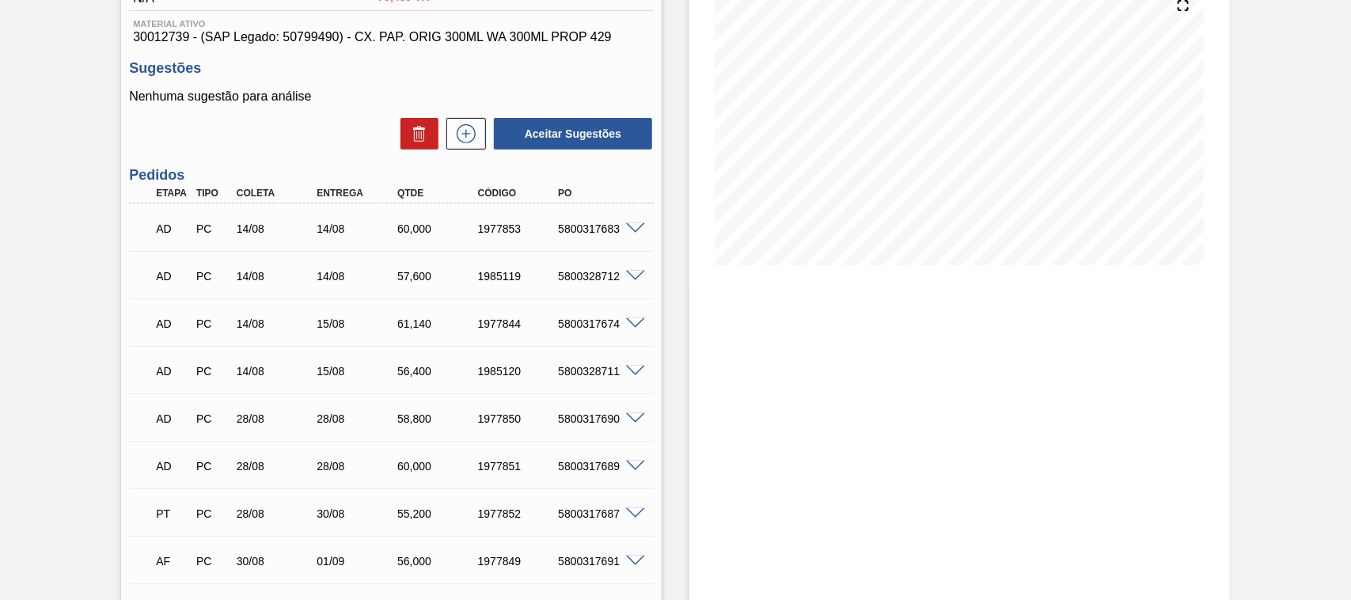
scroll to position [297, 0]
